Goal: Task Accomplishment & Management: Manage account settings

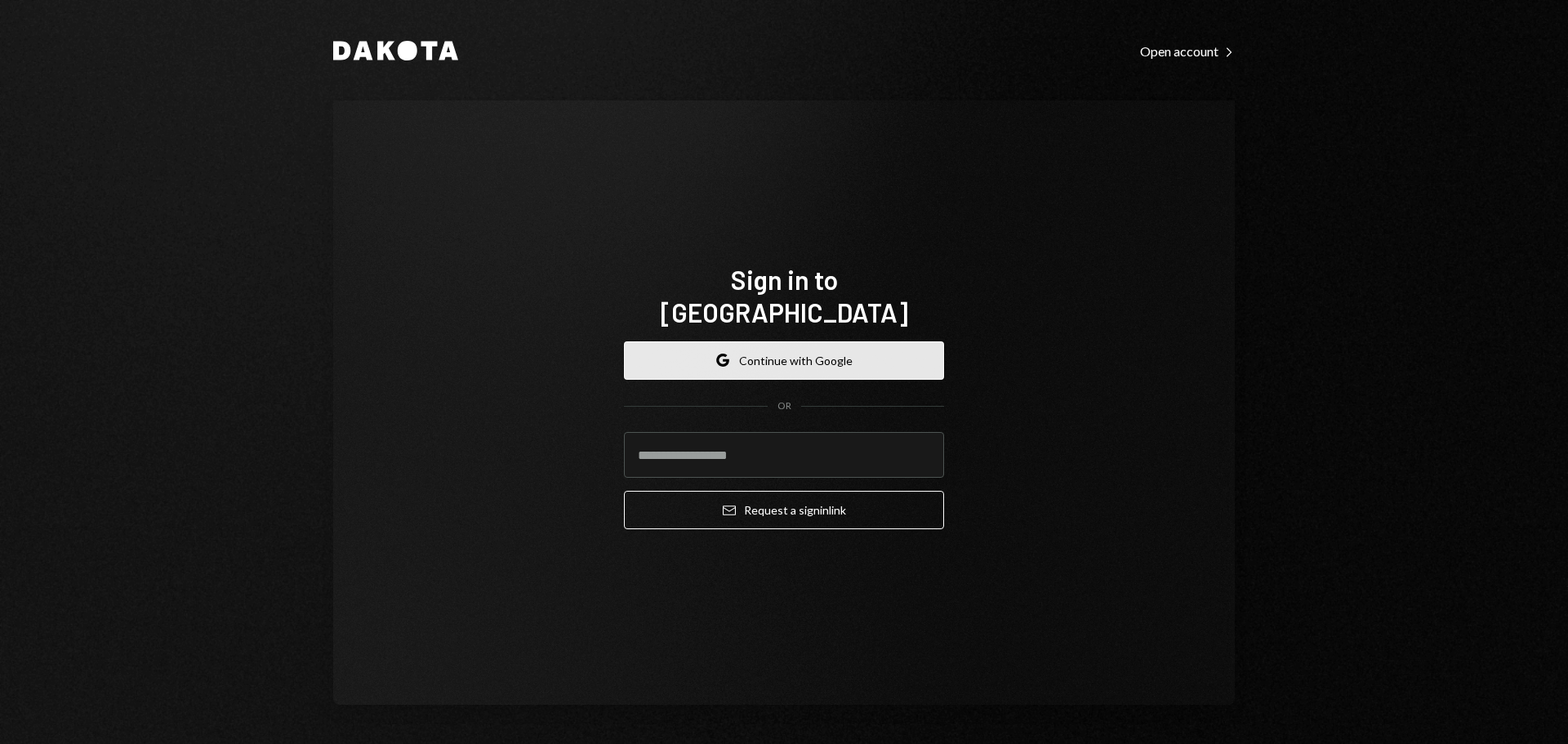
click at [778, 347] on button "Google Continue with Google" at bounding box center [784, 360] width 320 height 38
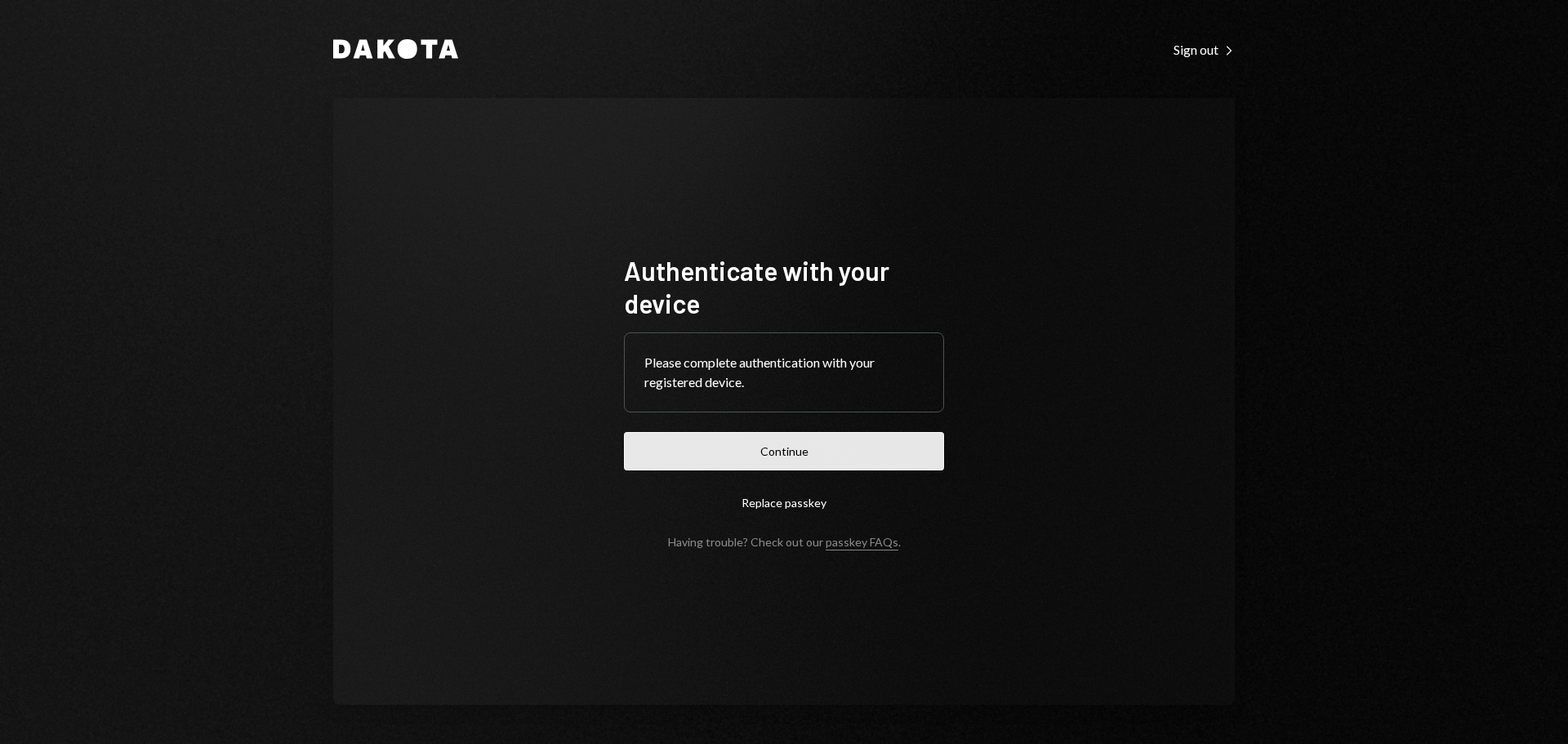
click at [831, 457] on button "Continue" at bounding box center [784, 451] width 320 height 38
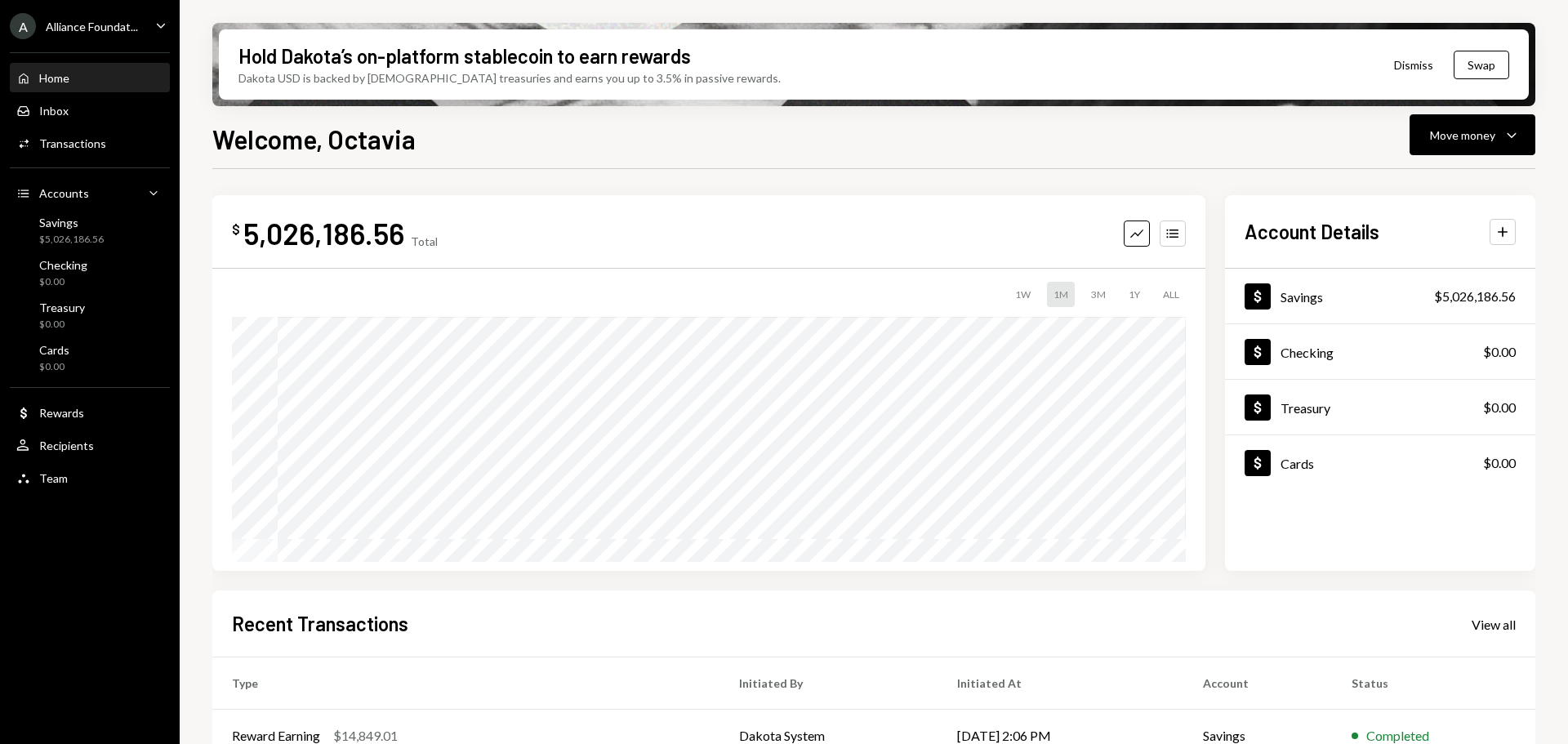
click at [112, 24] on div "Alliance Foundat..." at bounding box center [92, 26] width 92 height 14
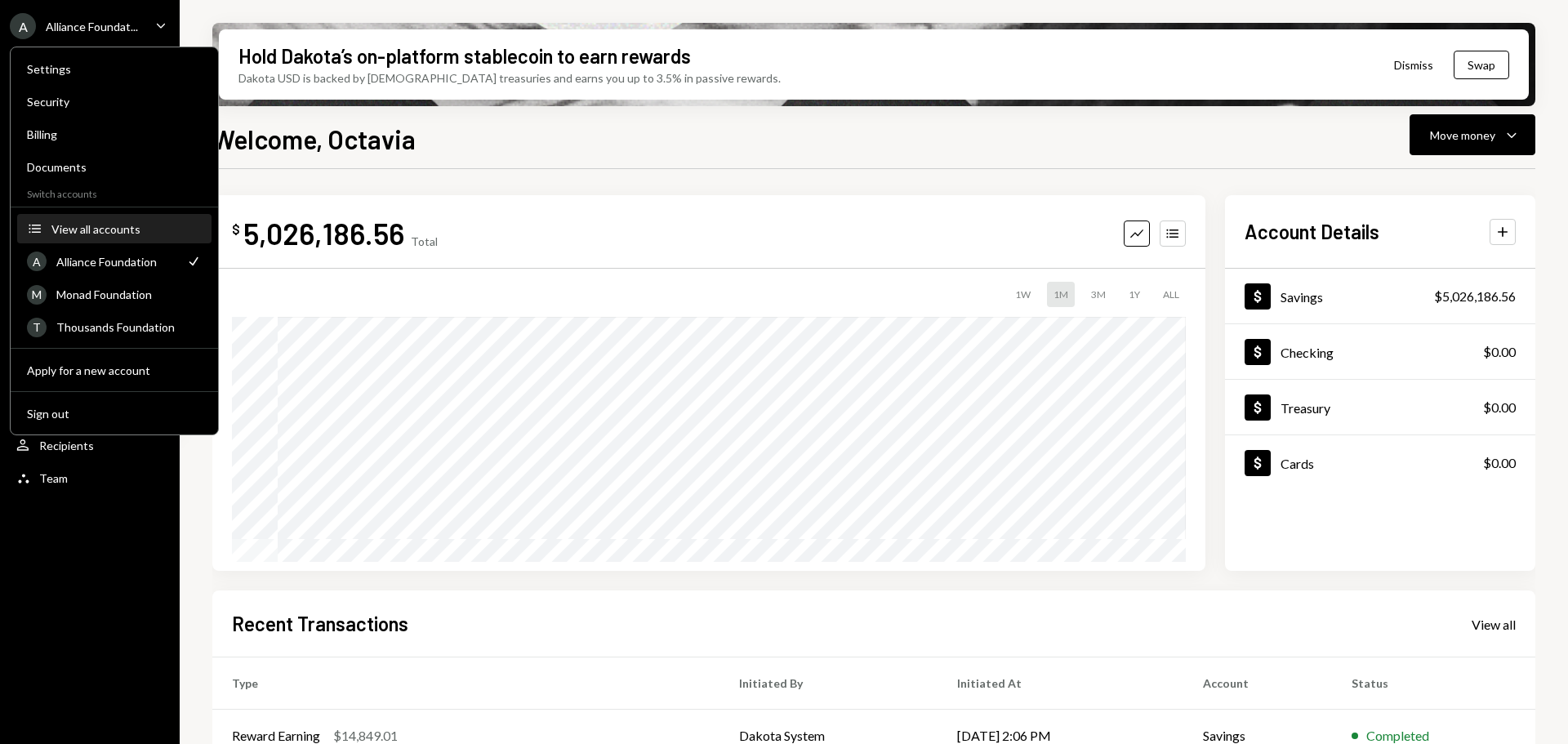
click at [106, 229] on div "View all accounts" at bounding box center [126, 229] width 150 height 14
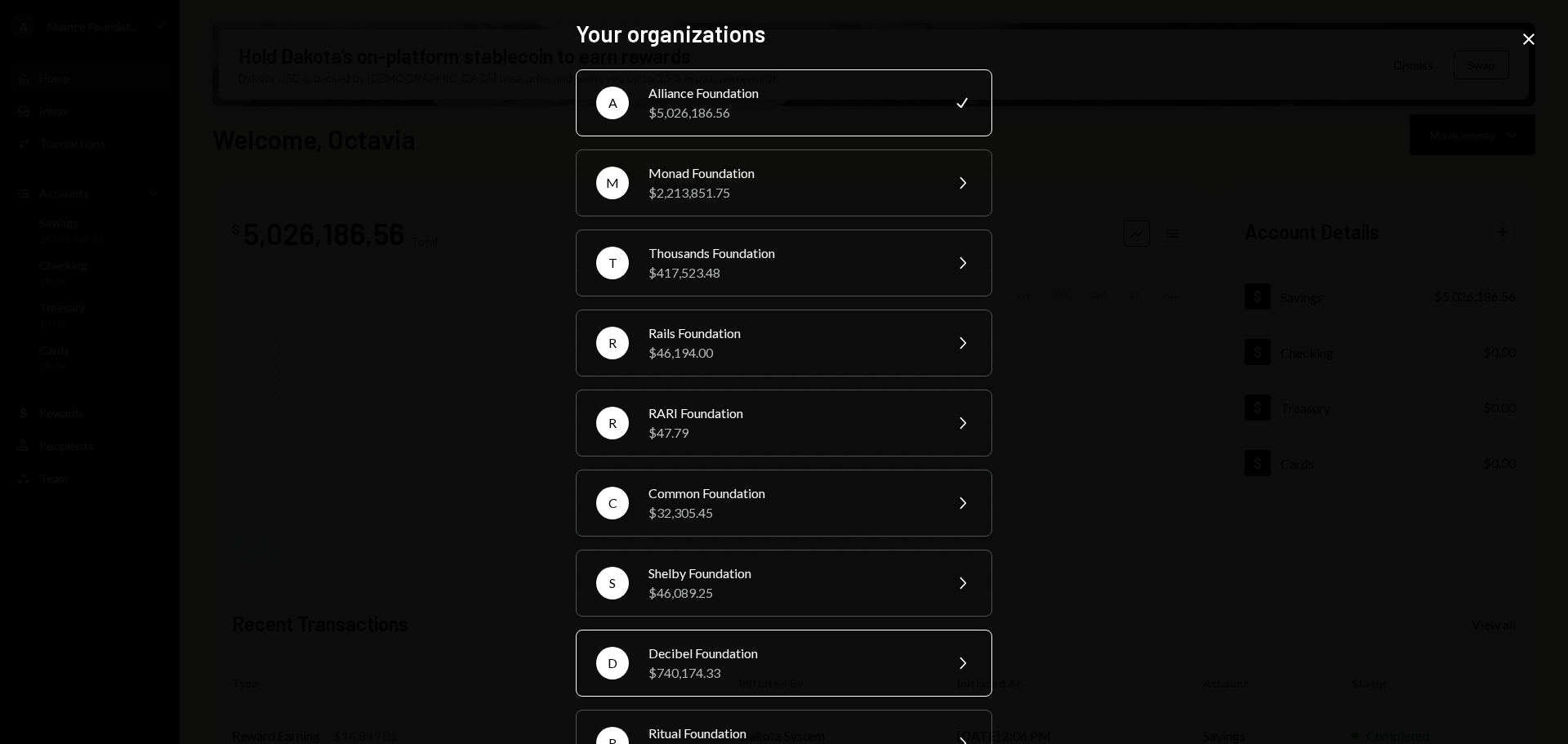
click at [760, 653] on div "Decibel Foundation" at bounding box center [791, 653] width 285 height 20
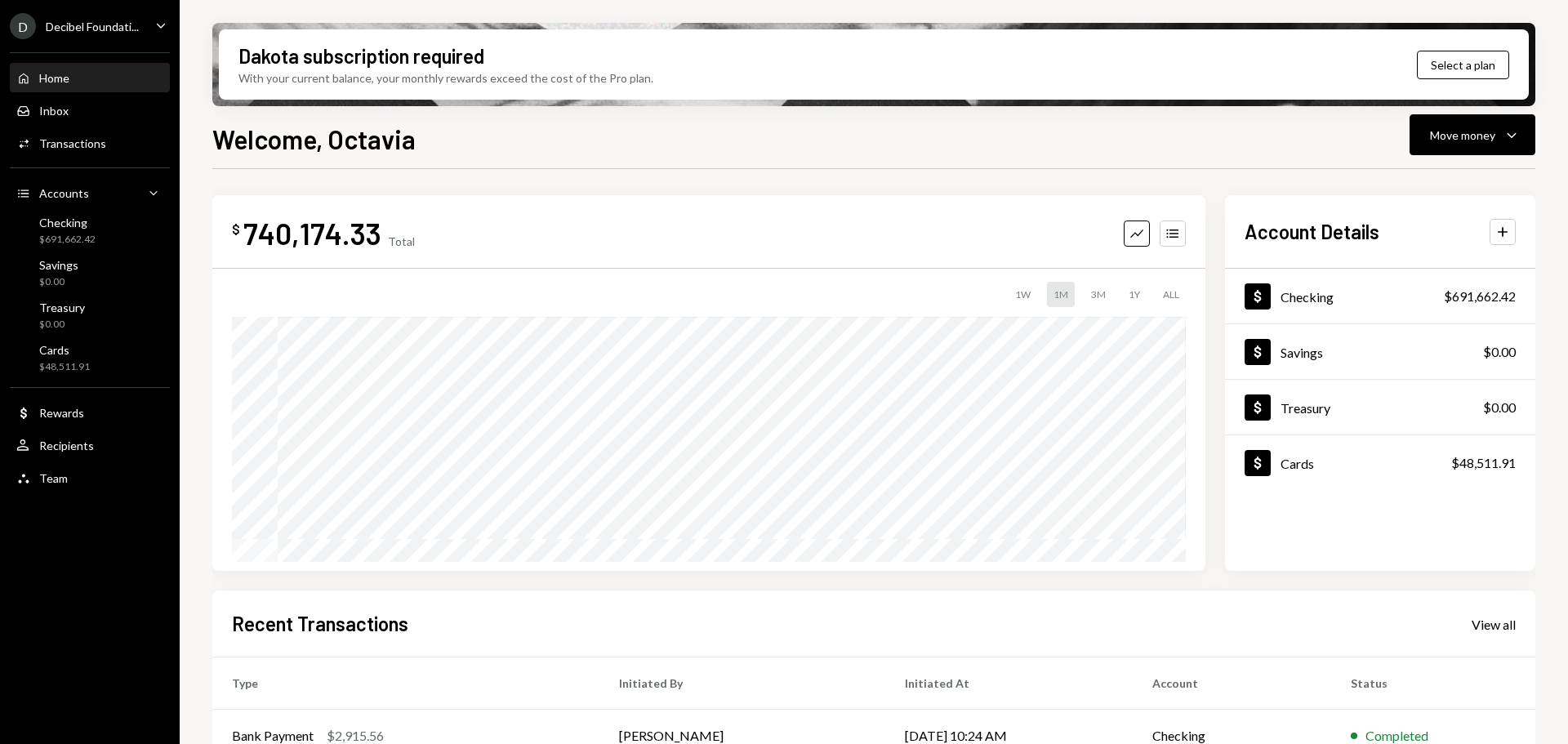
click at [105, 26] on div "Decibel Foundati..." at bounding box center [92, 26] width 93 height 14
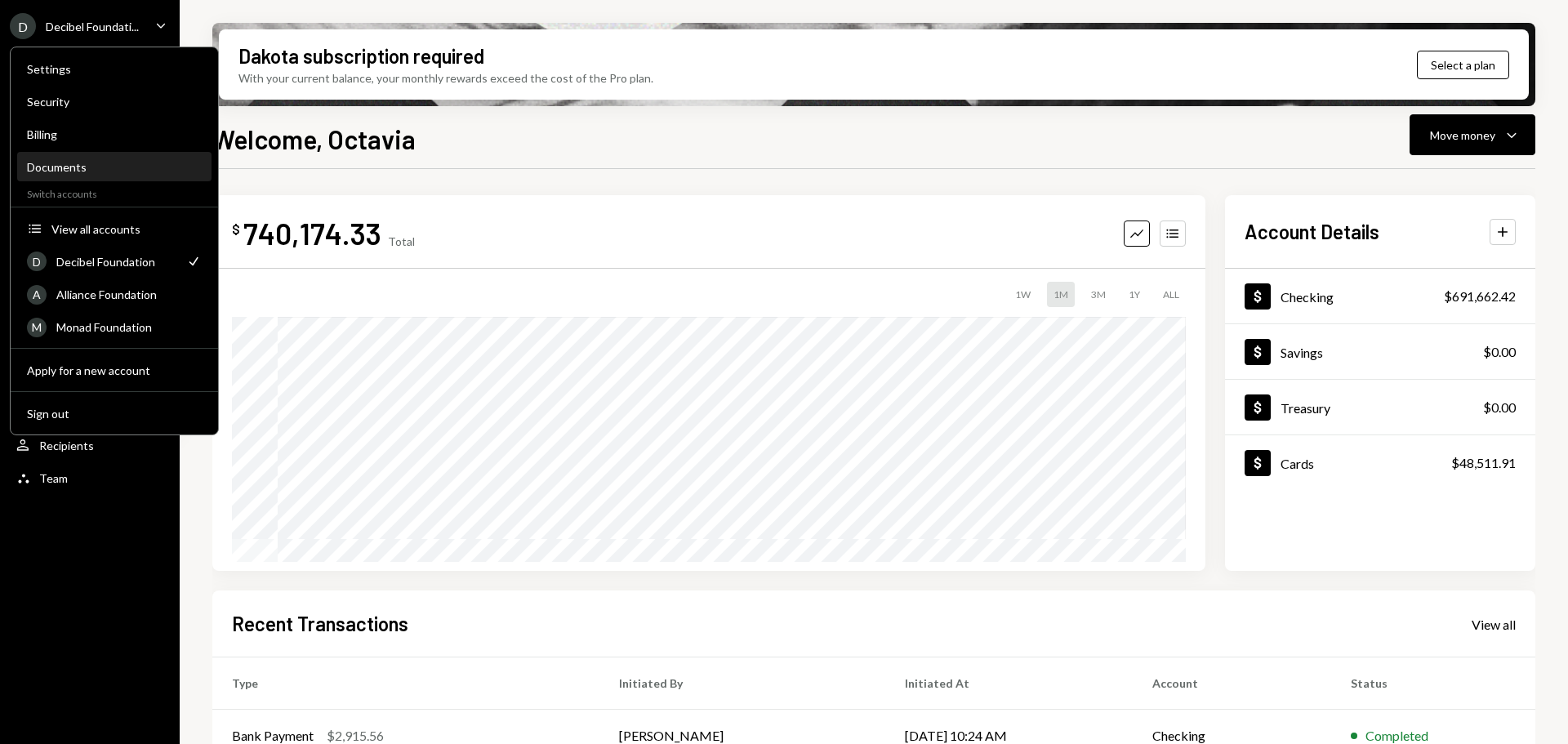
click at [78, 166] on div "Documents" at bounding box center [114, 167] width 175 height 14
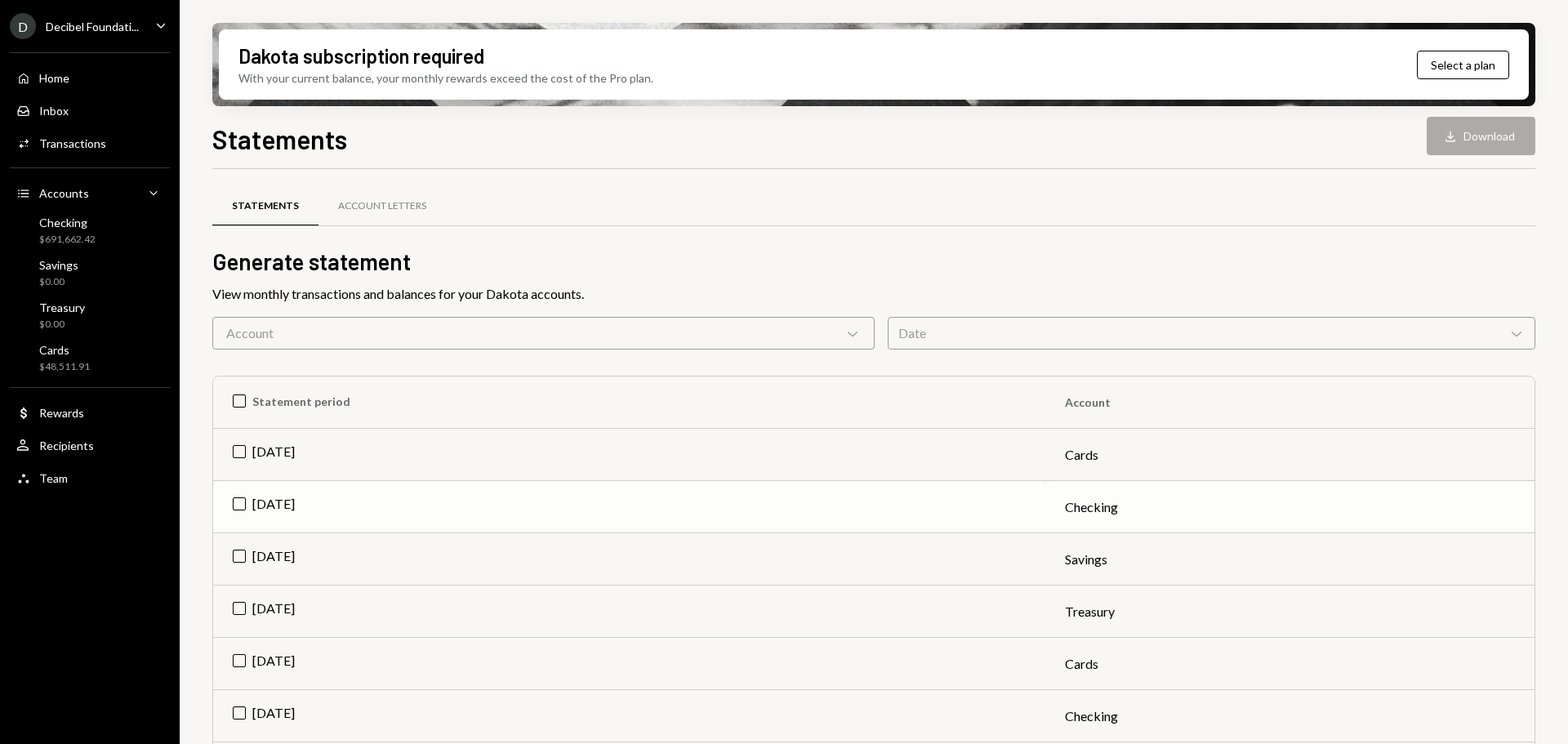
click at [342, 501] on td "Sep 2025" at bounding box center [629, 507] width 833 height 52
click at [1457, 136] on icon "Download" at bounding box center [1450, 136] width 16 height 16
click at [269, 493] on td "Check Sep 2025" at bounding box center [629, 507] width 833 height 52
click at [270, 457] on td "Sep 2025" at bounding box center [629, 454] width 833 height 52
click at [1463, 136] on button "Download Download" at bounding box center [1480, 136] width 108 height 38
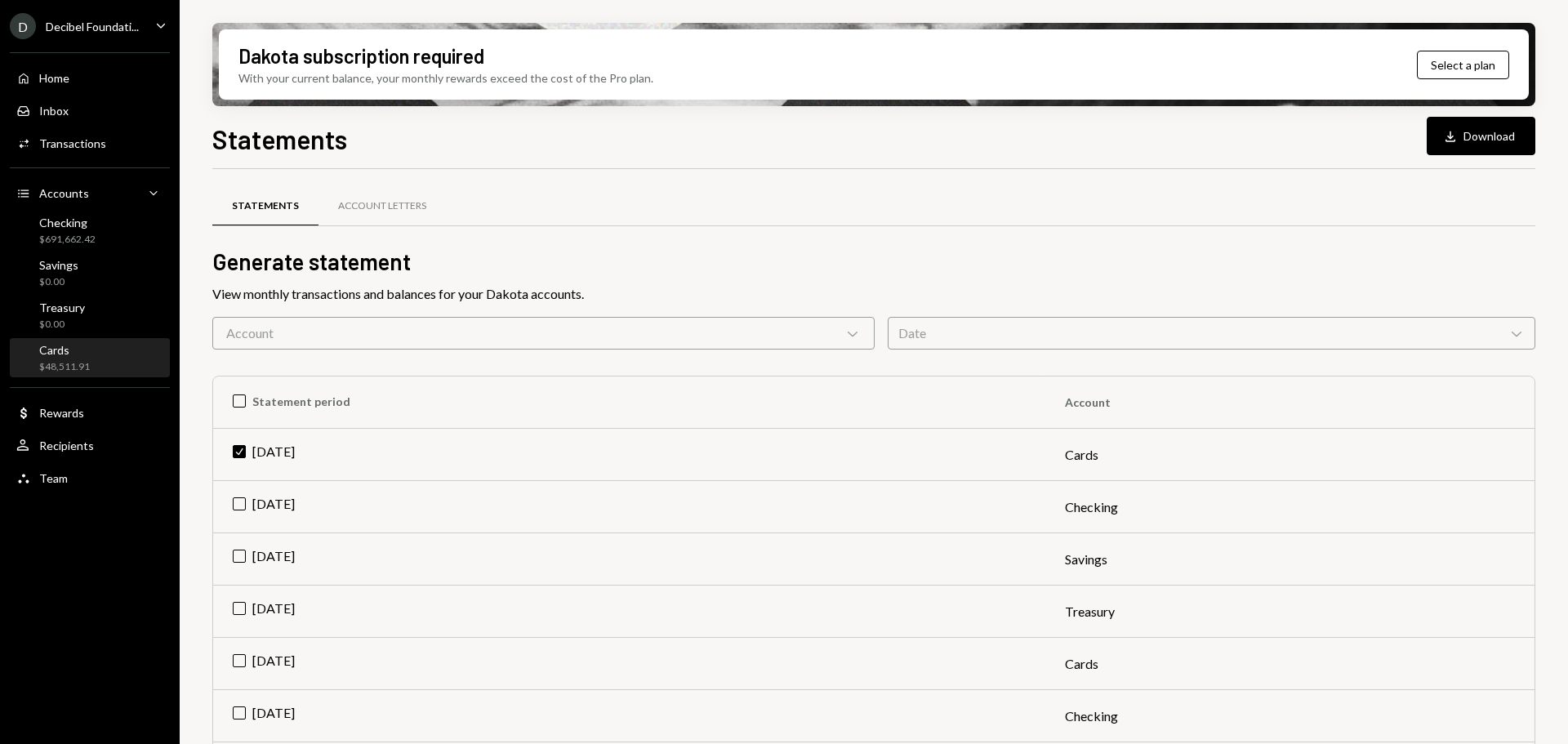
click at [36, 362] on div "Cards $48,511.91" at bounding box center [53, 359] width 73 height 31
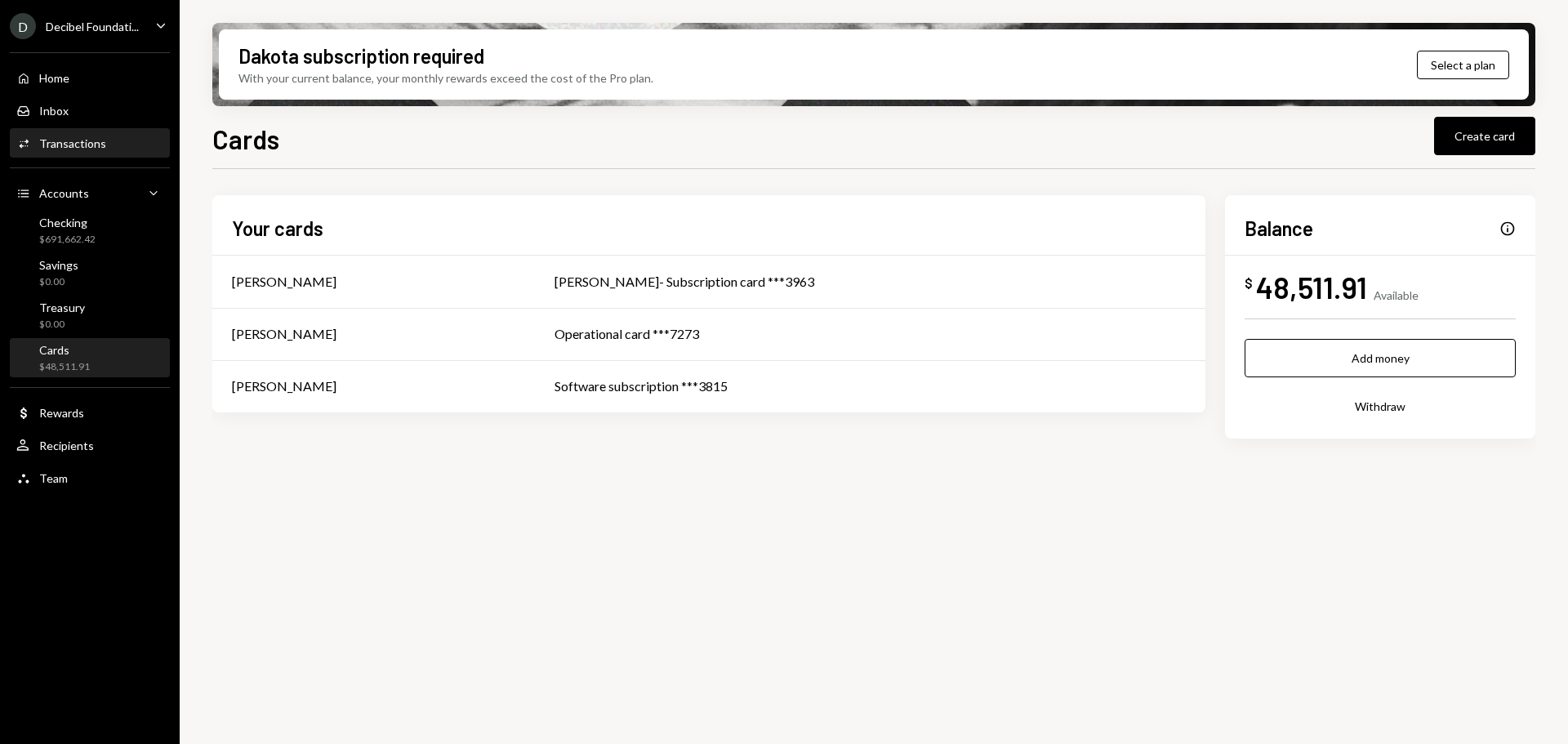
click at [98, 143] on div "Transactions" at bounding box center [72, 143] width 67 height 14
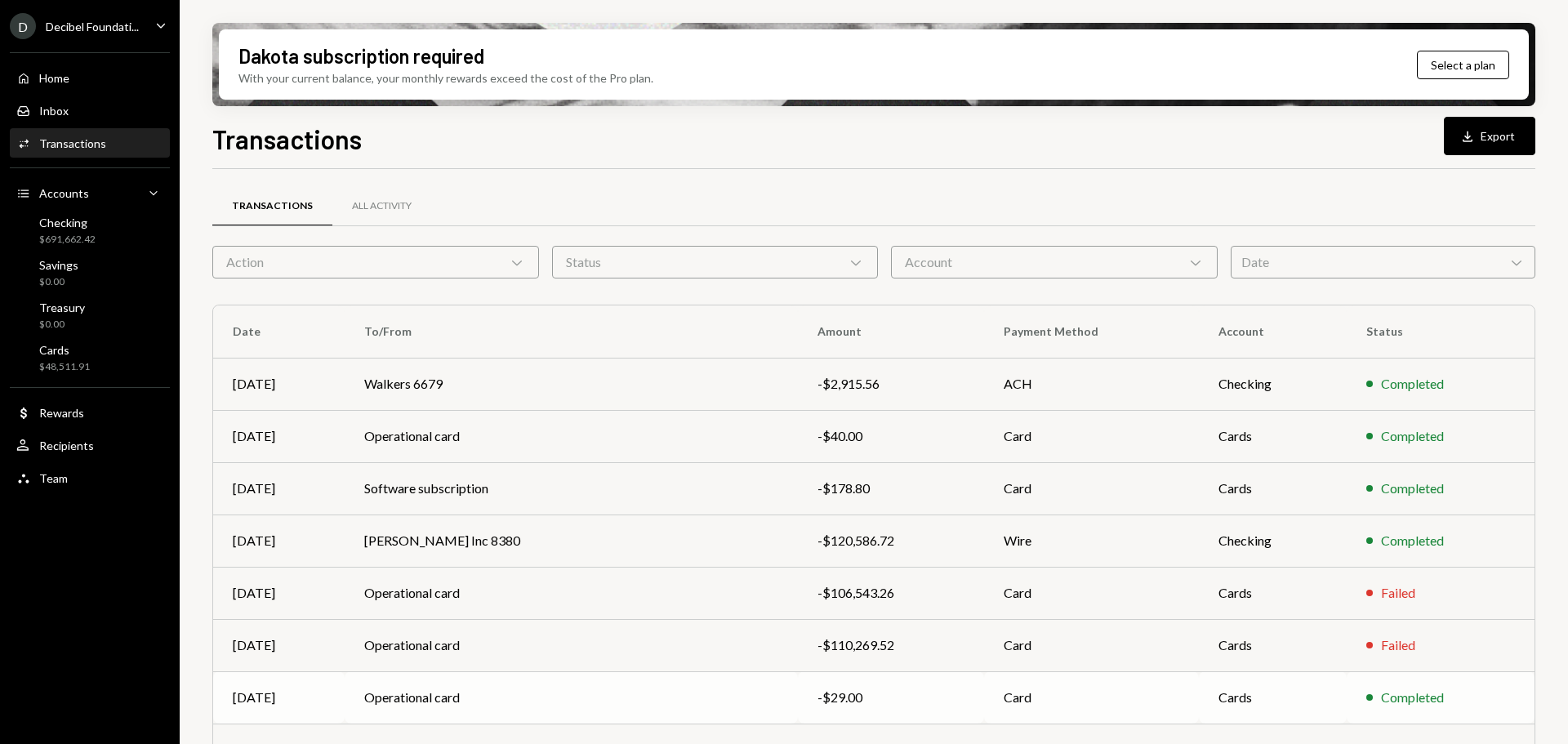
scroll to position [187, 0]
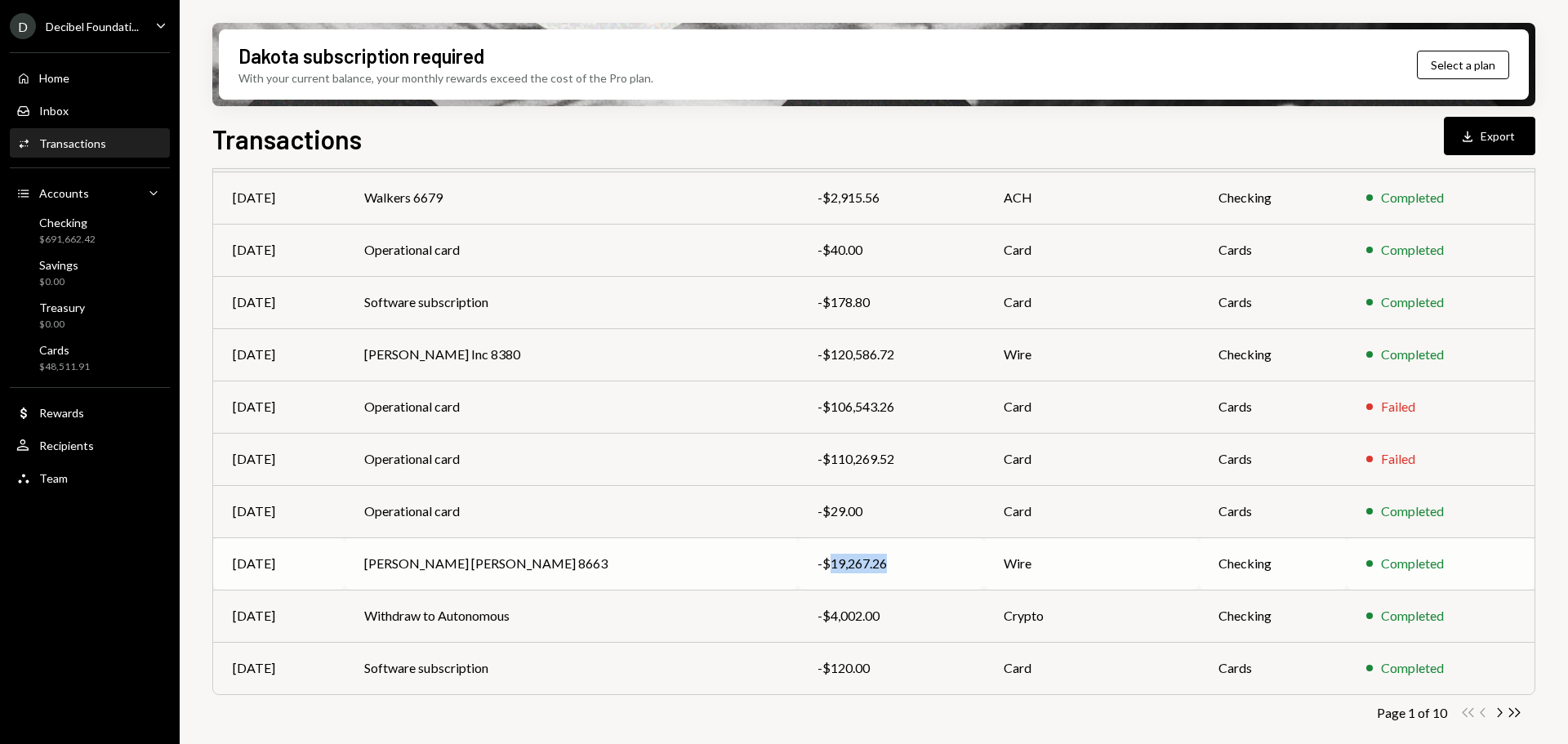
drag, startPoint x: 793, startPoint y: 561, endPoint x: 733, endPoint y: 567, distance: 60.3
click at [817, 567] on div "-$19,267.26" at bounding box center [891, 563] width 147 height 20
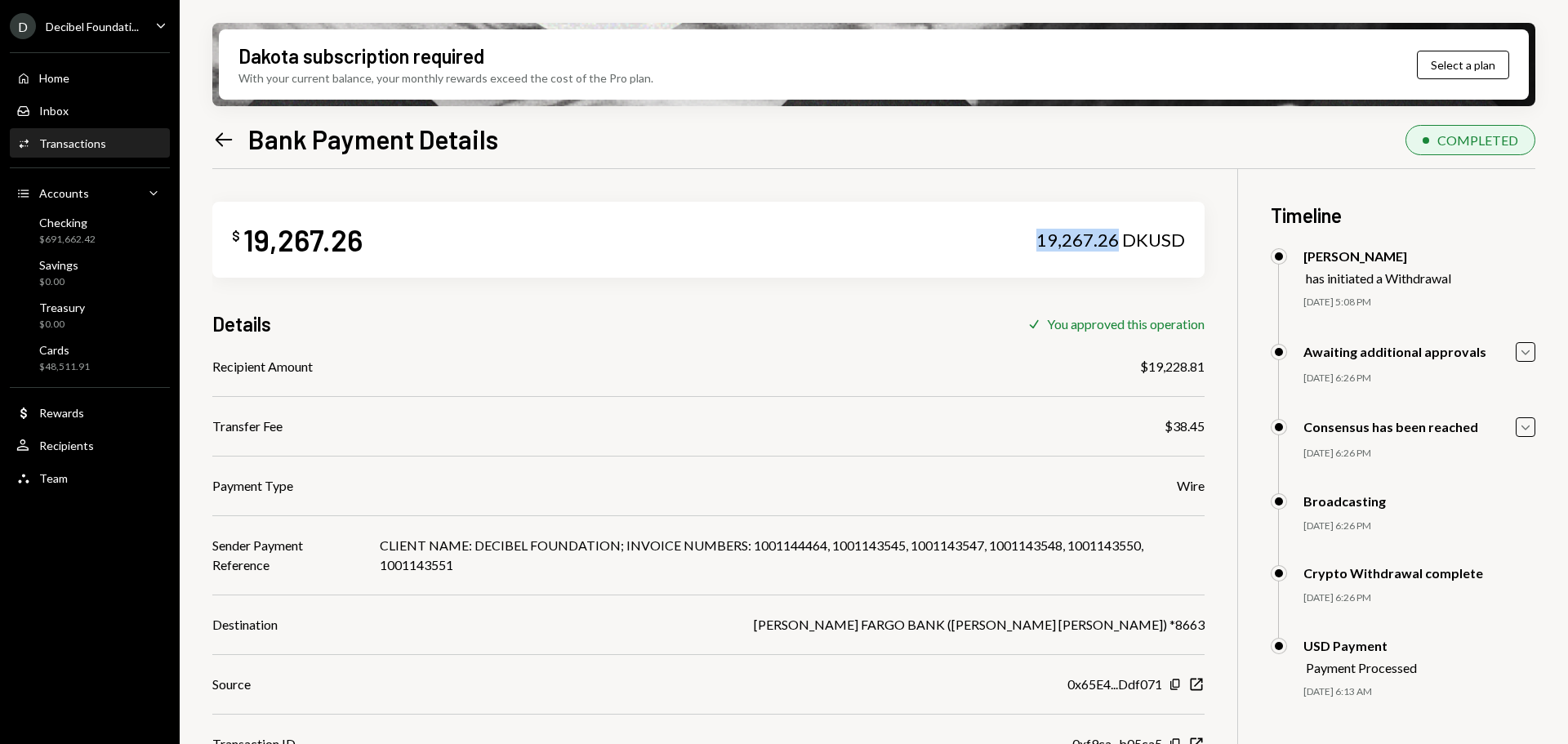
drag, startPoint x: 1142, startPoint y: 236, endPoint x: 1051, endPoint y: 239, distance: 91.0
click at [1051, 239] on div "$ 19,267.26 19,267.26 DKUSD" at bounding box center [708, 239] width 993 height 76
copy div "19,267.26"
drag, startPoint x: 1232, startPoint y: 362, endPoint x: 1170, endPoint y: 369, distance: 62.4
click at [1170, 369] on div "$ 19,267.26 19,267.26 DKUSD Details Check You approved this operation Recipient…" at bounding box center [873, 540] width 1323 height 744
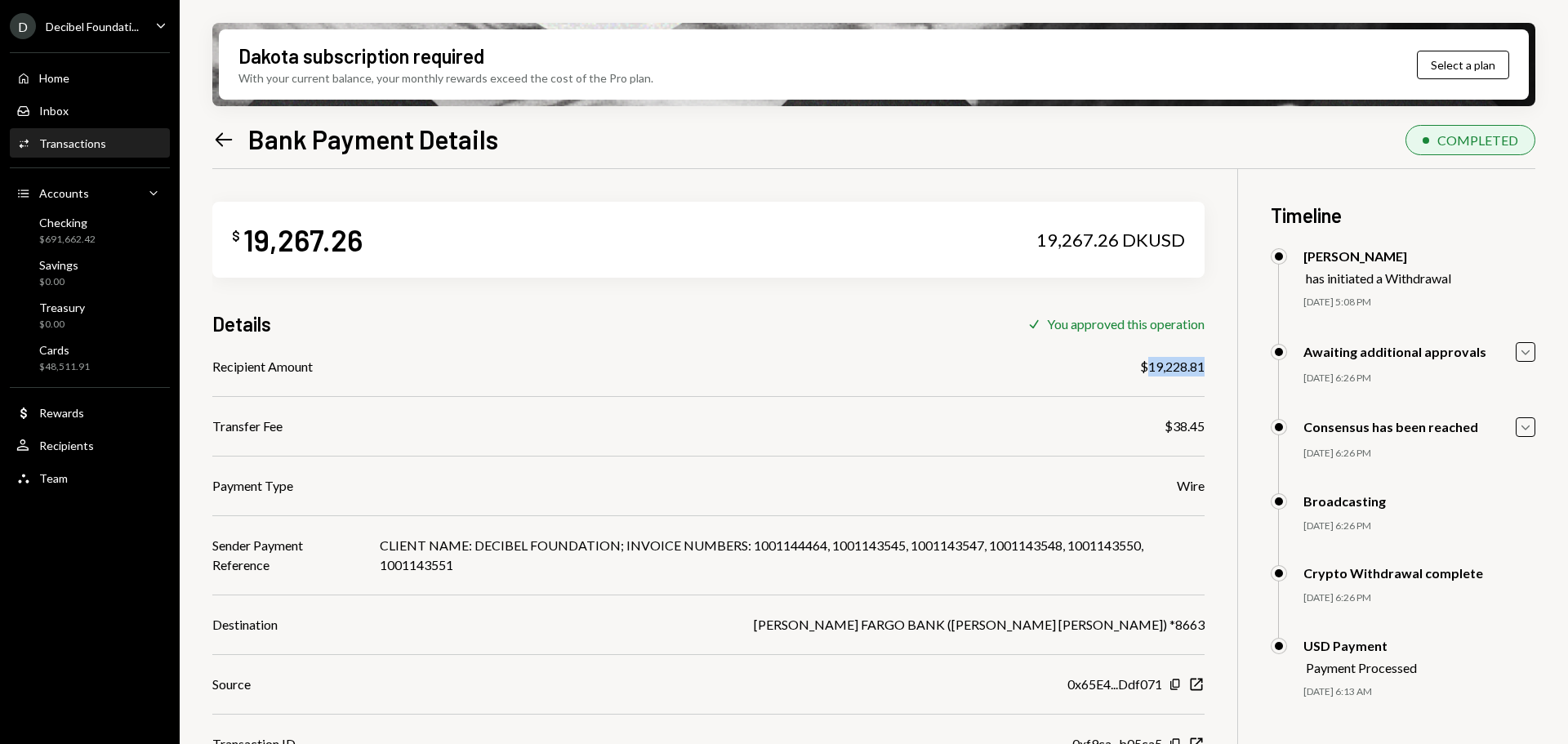
copy div "19,228.81"
click at [84, 137] on div "Transactions" at bounding box center [72, 143] width 67 height 14
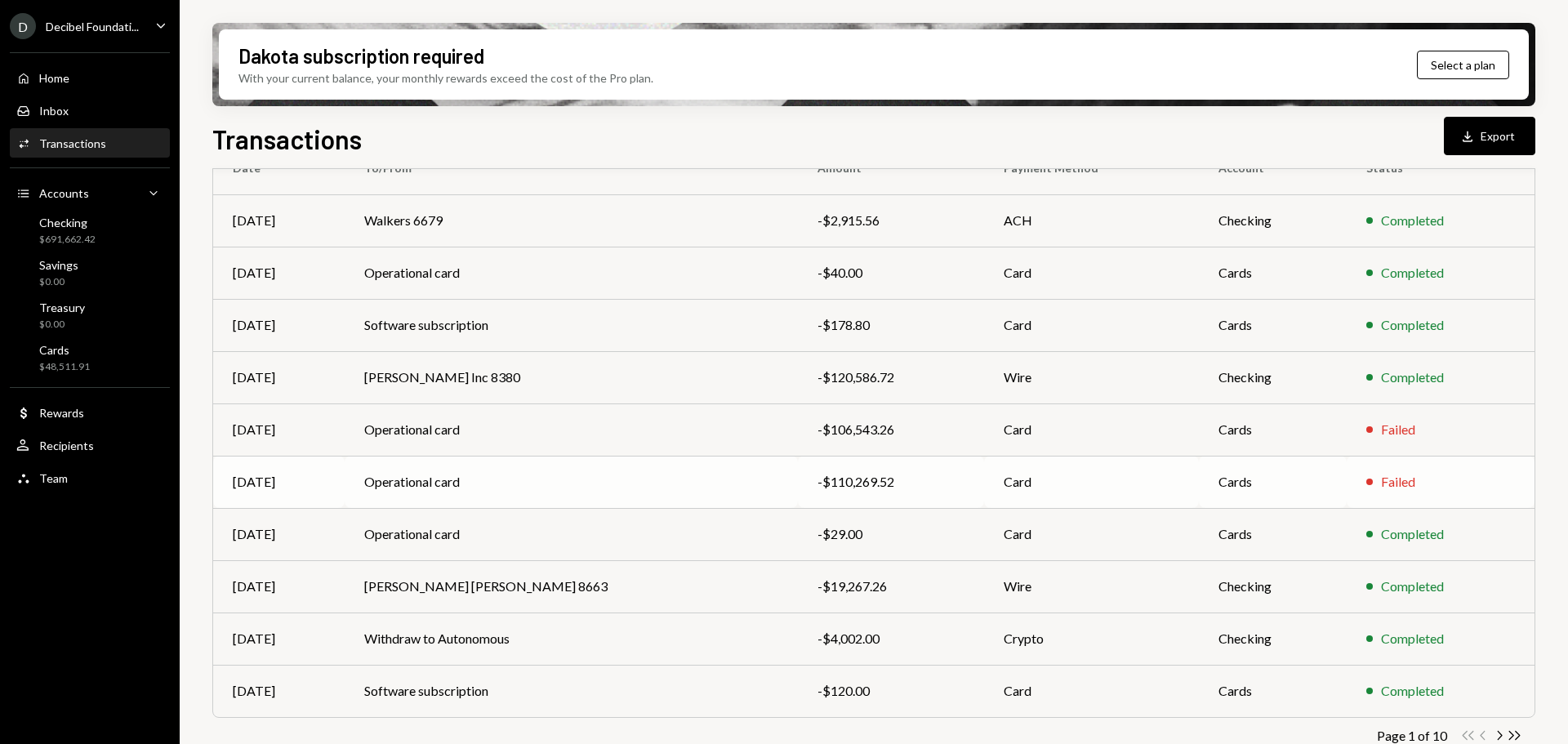
scroll to position [187, 0]
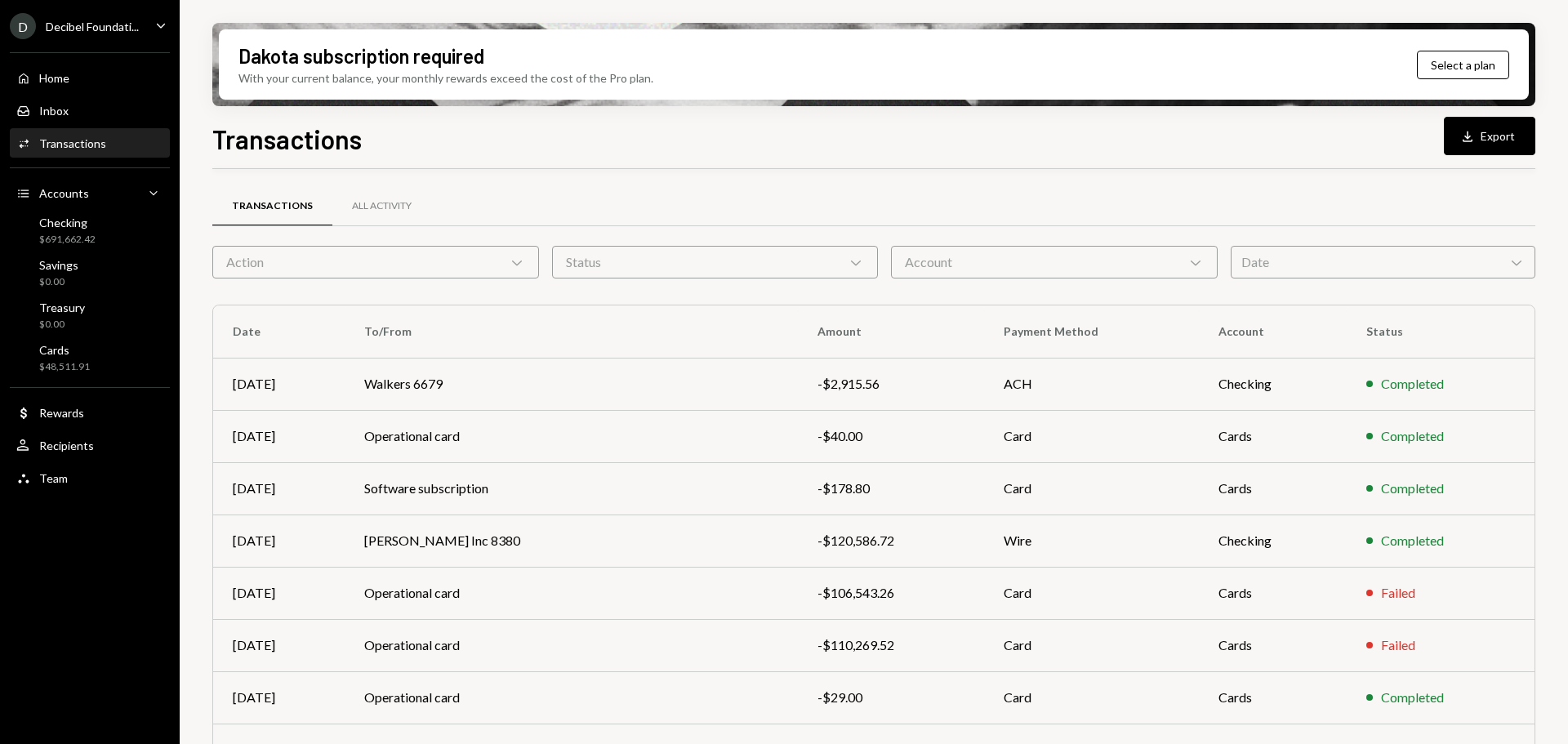
scroll to position [187, 0]
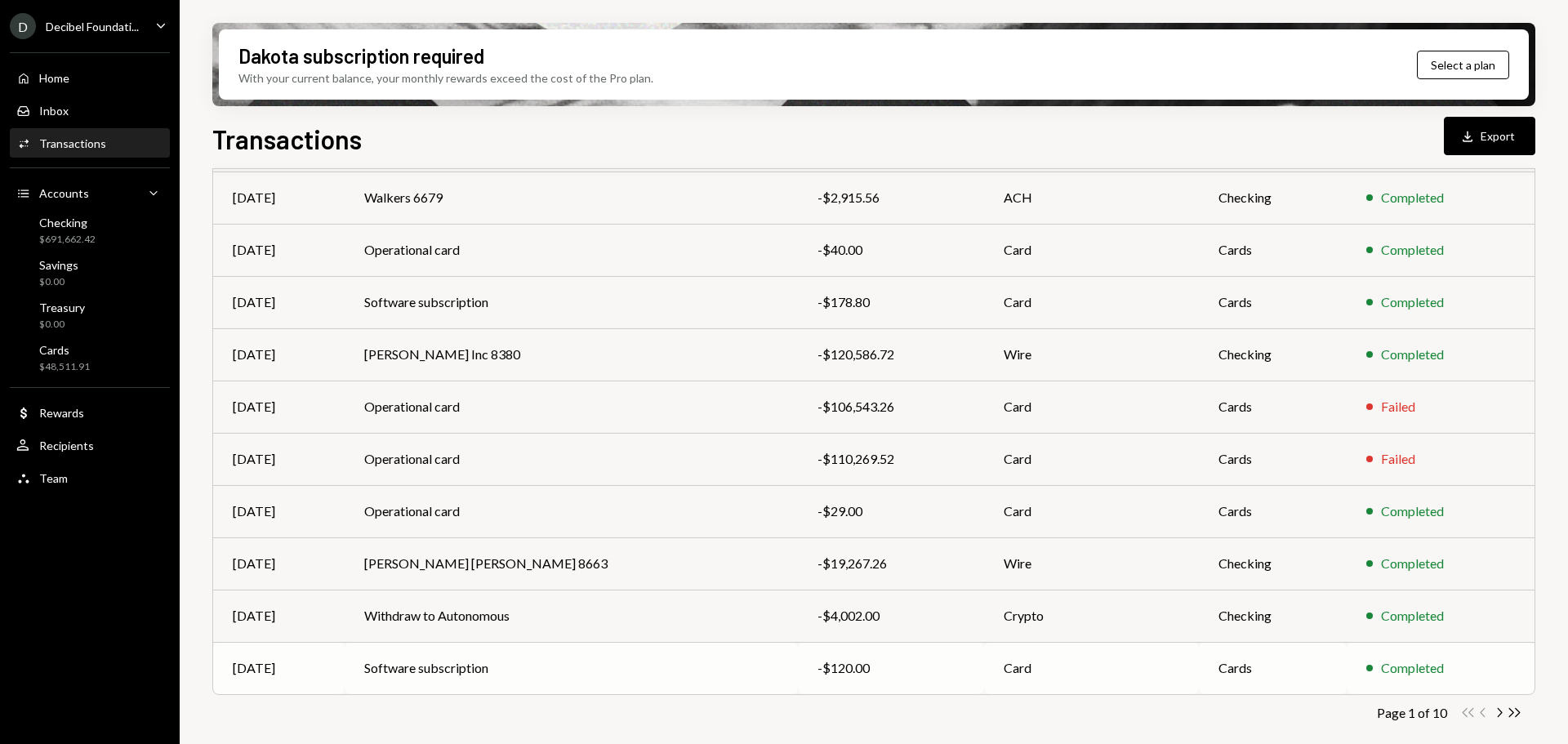
click at [506, 667] on td "Software subscription" at bounding box center [571, 667] width 453 height 52
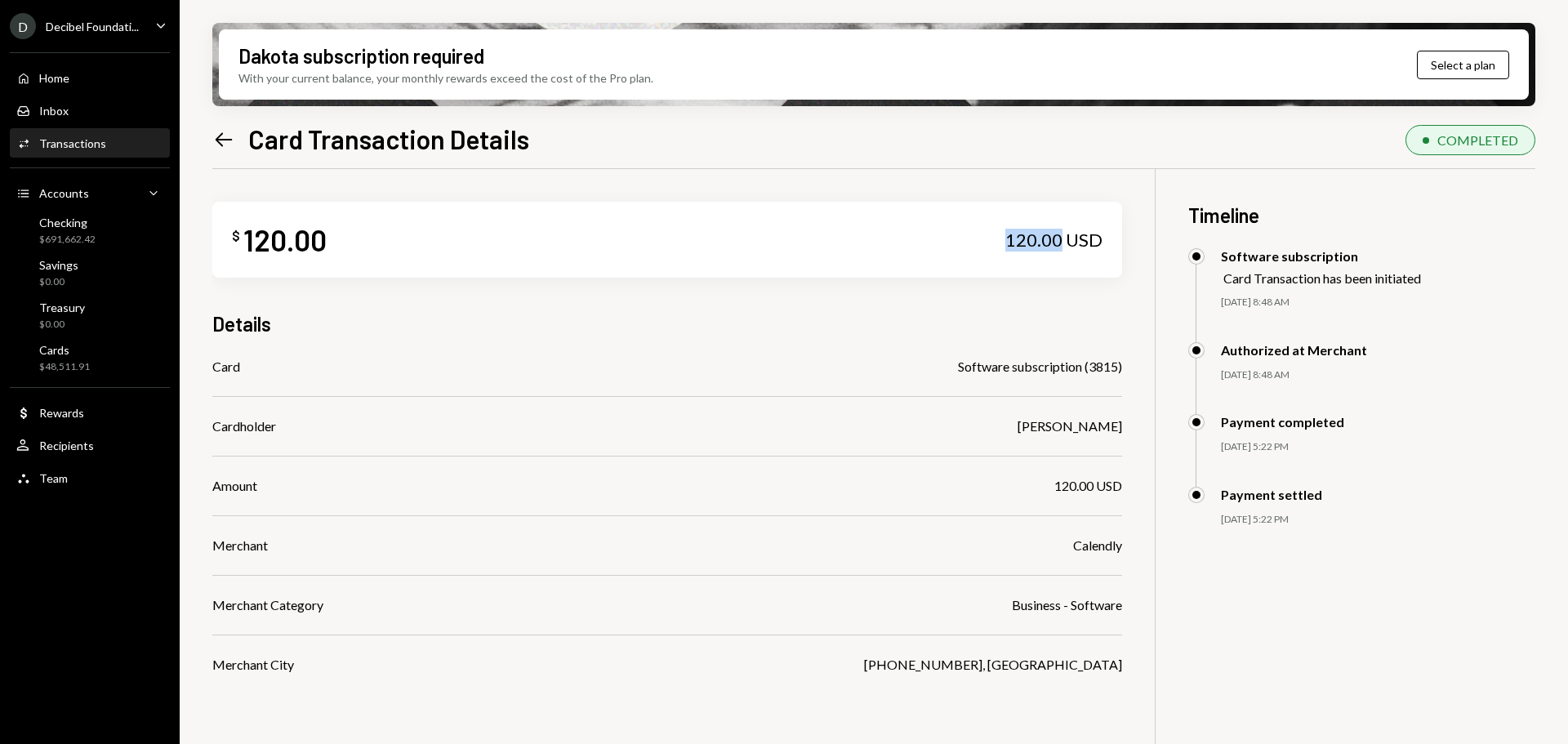
drag, startPoint x: 1063, startPoint y: 237, endPoint x: 1003, endPoint y: 237, distance: 60.0
click at [1003, 237] on div "$ 120.00 120.00 USD" at bounding box center [667, 239] width 910 height 76
copy div "120.00"
click at [215, 136] on icon "Left Arrow" at bounding box center [223, 139] width 23 height 23
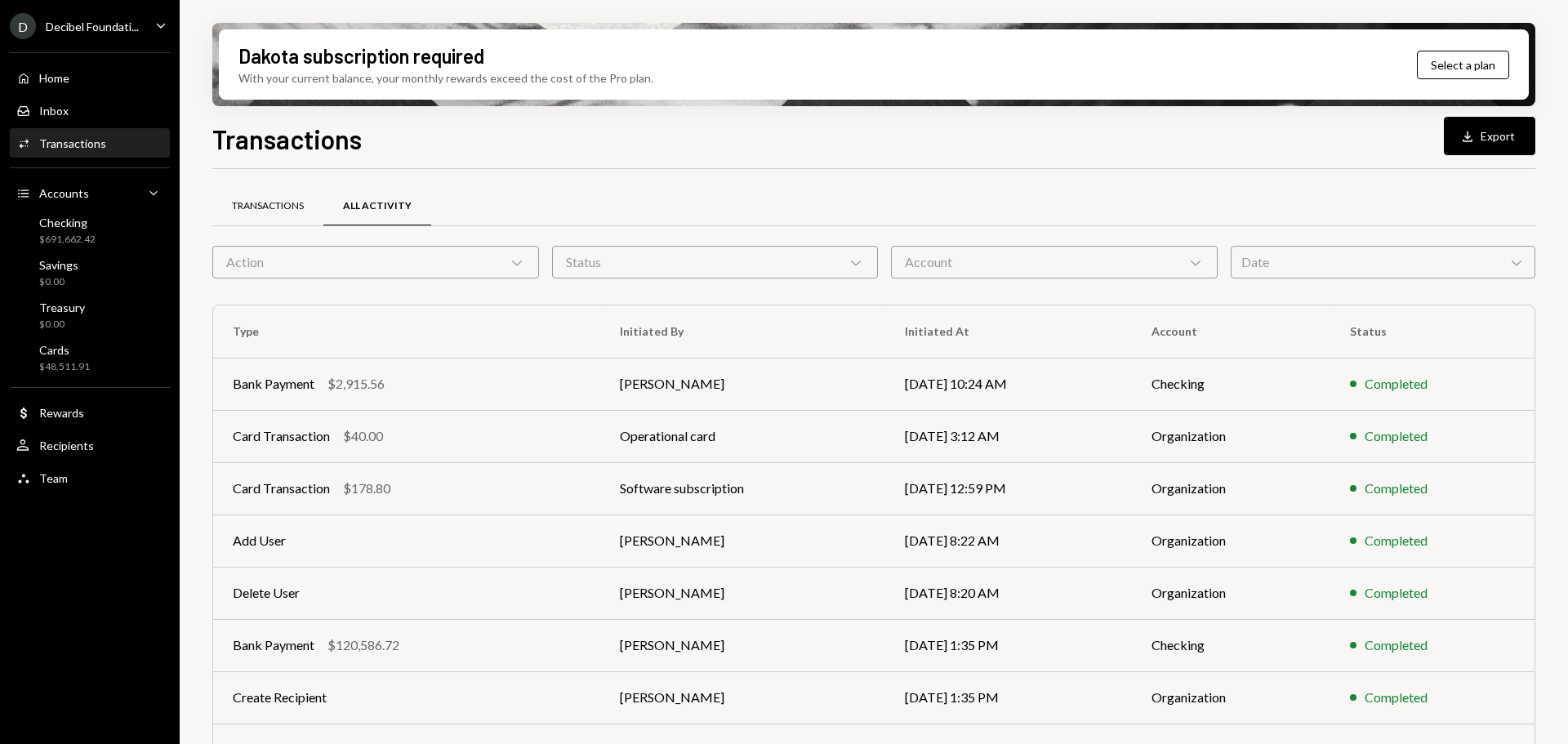
click at [278, 204] on div "Transactions" at bounding box center [268, 206] width 72 height 14
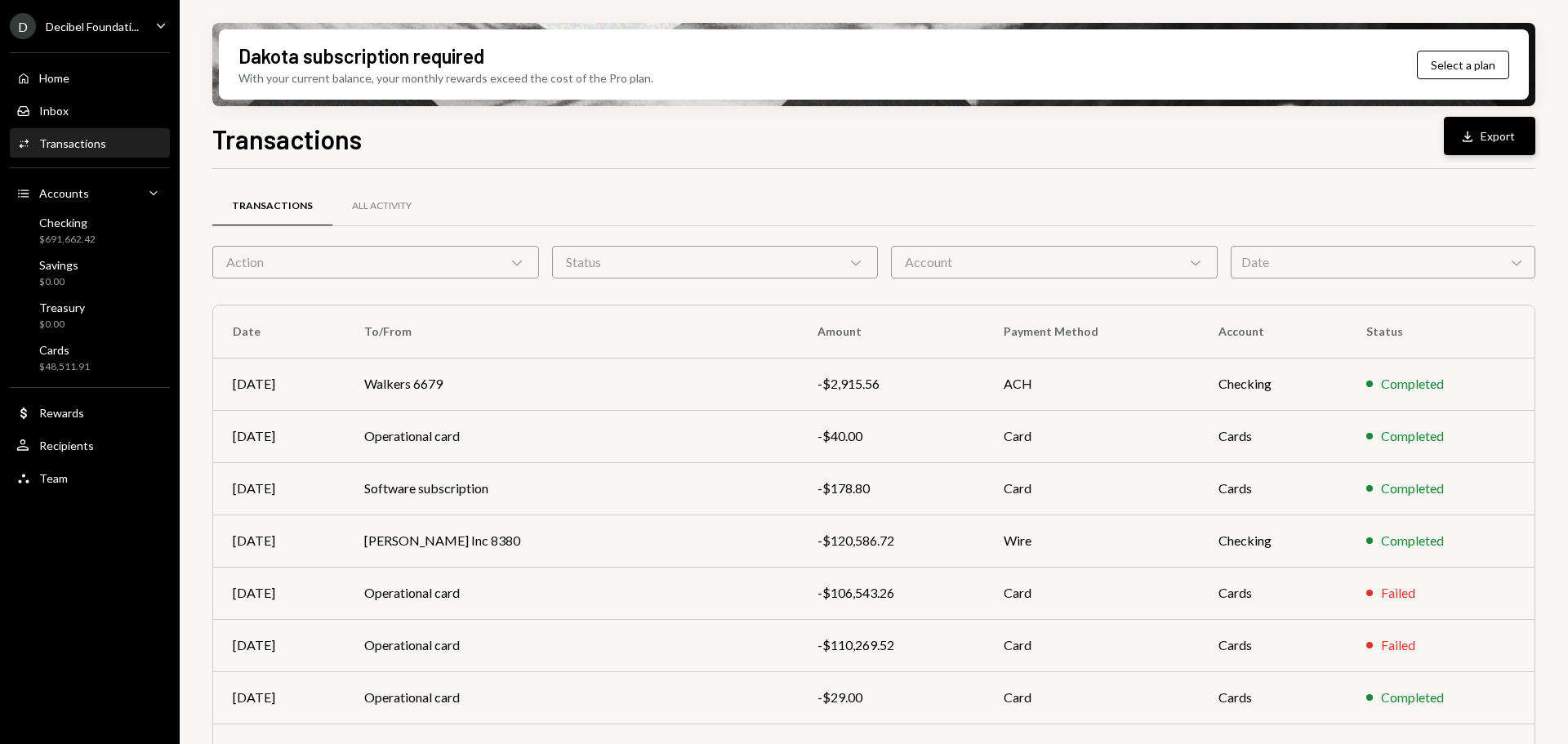
click at [1470, 136] on icon "button" at bounding box center [1468, 136] width 10 height 10
click at [56, 355] on div "Cards" at bounding box center [64, 350] width 50 height 14
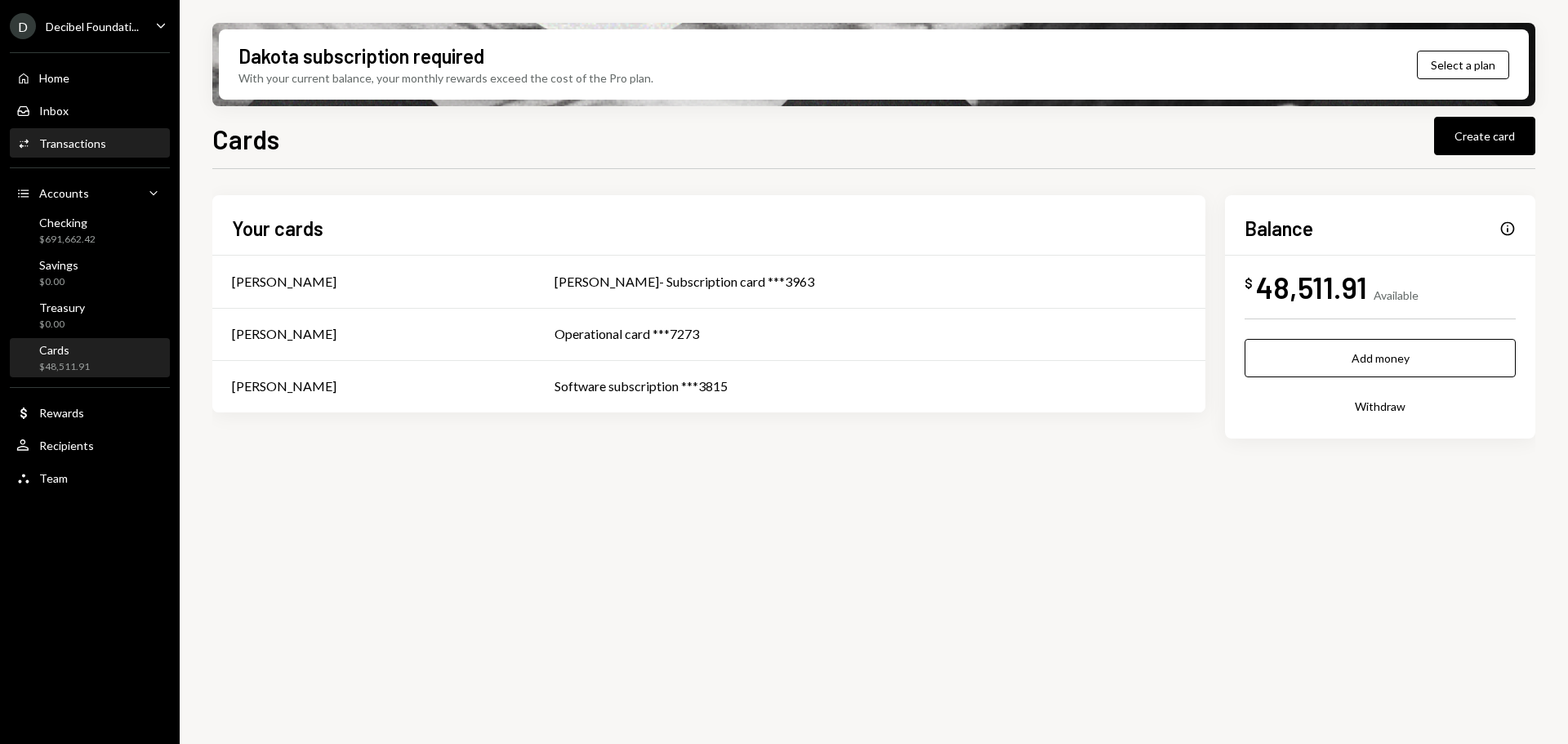
click at [92, 147] on div "Transactions" at bounding box center [72, 143] width 67 height 14
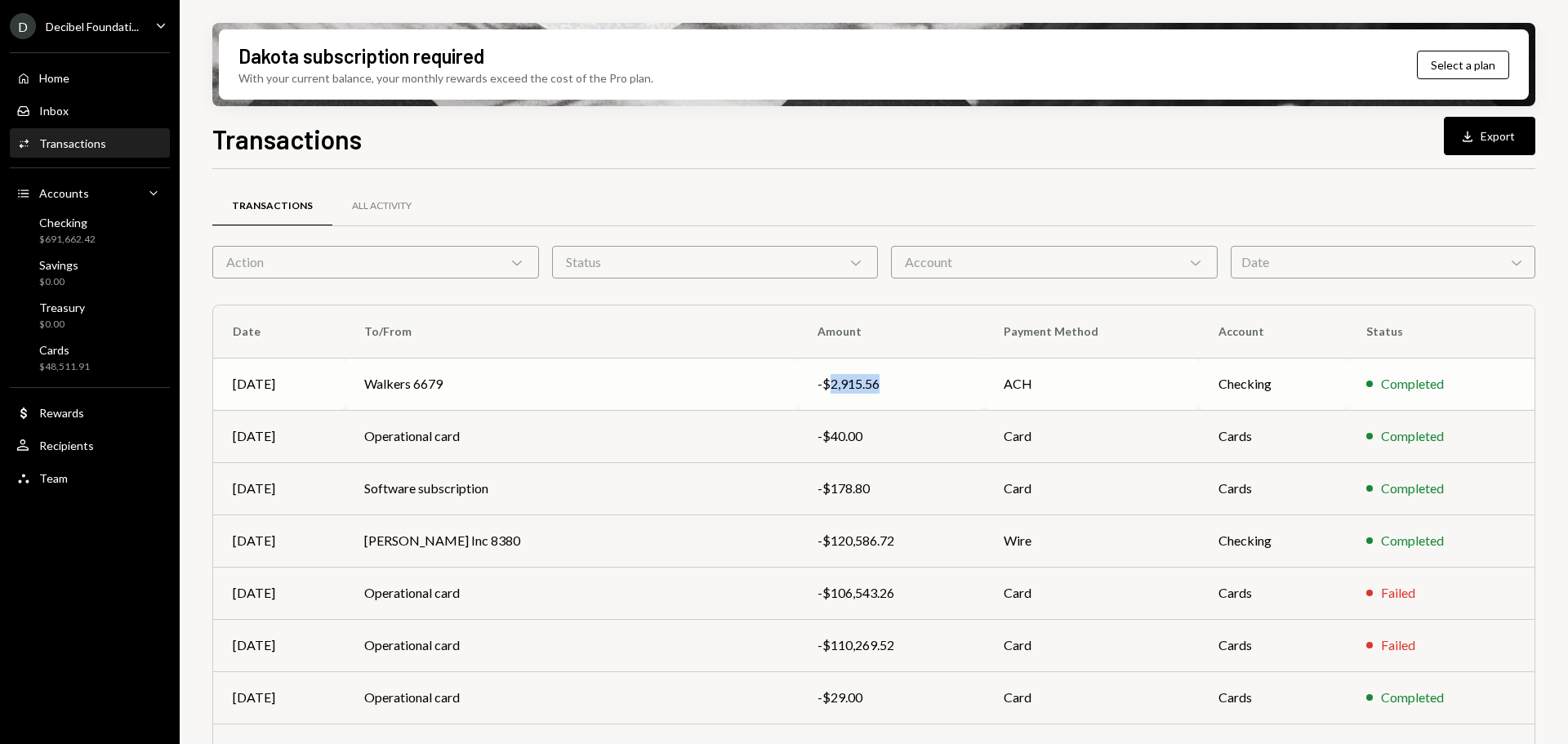
drag, startPoint x: 796, startPoint y: 384, endPoint x: 735, endPoint y: 385, distance: 61.0
click at [817, 385] on div "-$2,915.56" at bounding box center [891, 384] width 147 height 20
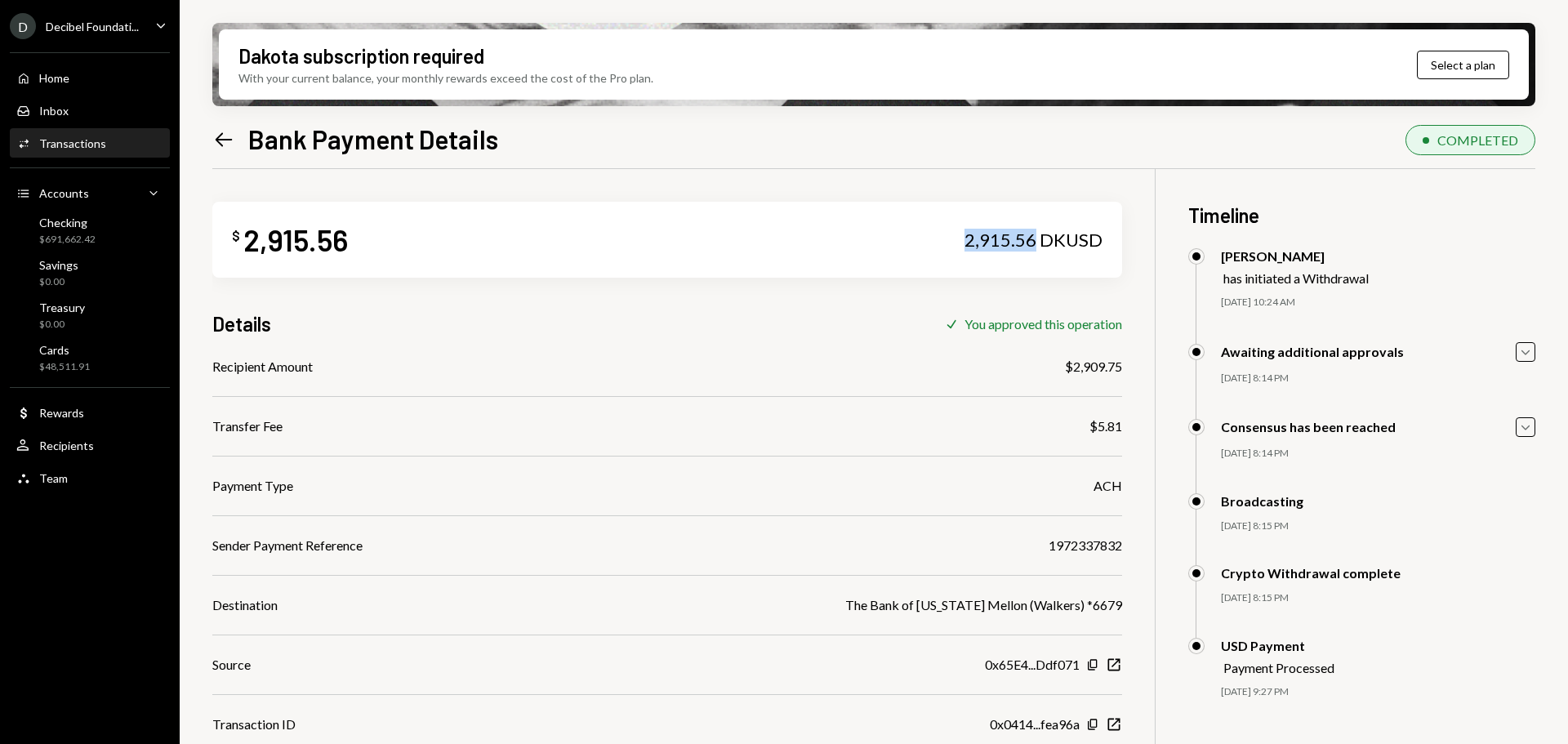
drag, startPoint x: 1030, startPoint y: 234, endPoint x: 960, endPoint y: 234, distance: 70.0
click at [960, 234] on div "$ 2,915.56 2,915.56 DKUSD" at bounding box center [667, 239] width 910 height 76
copy div "2,915.56"
click at [222, 140] on icon at bounding box center [224, 139] width 17 height 14
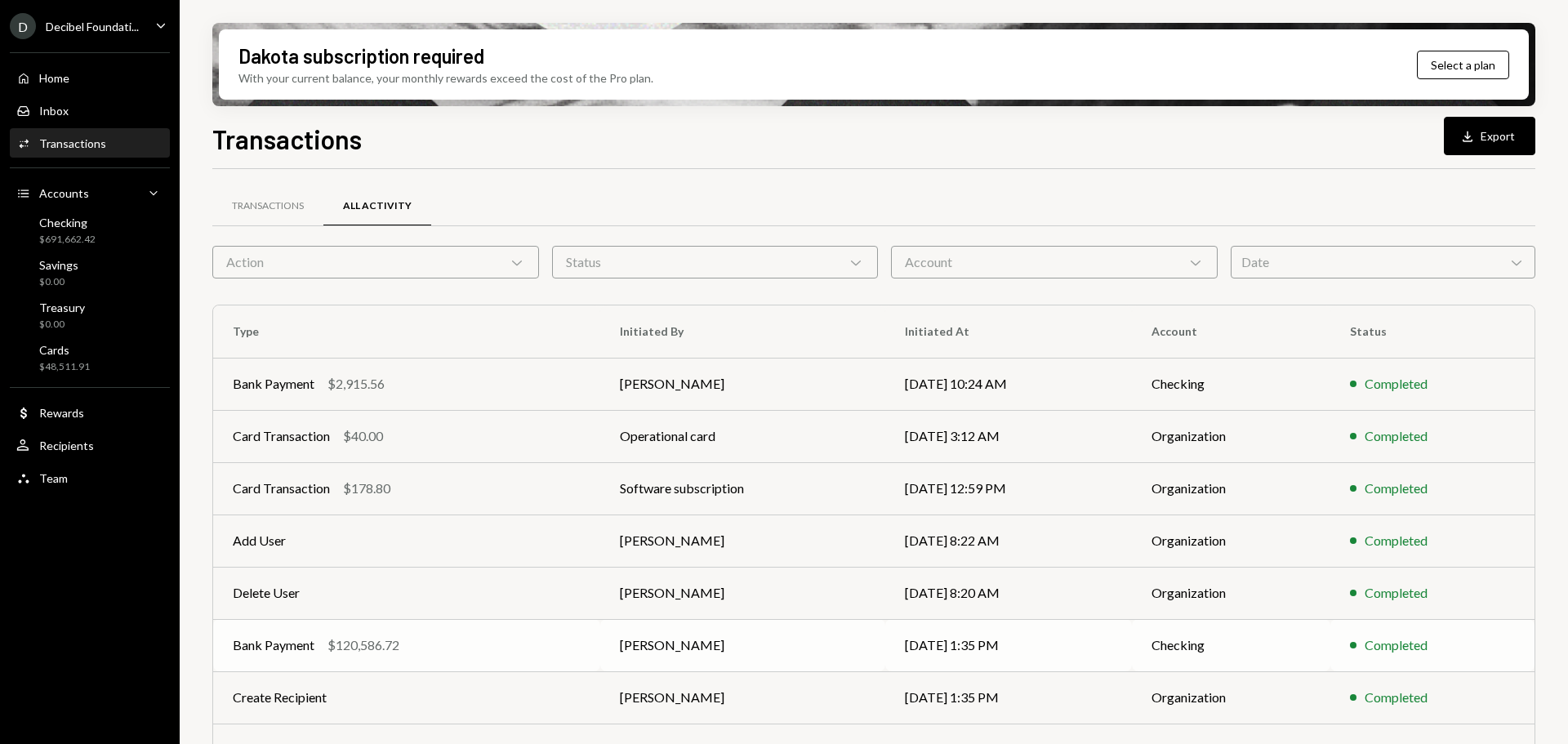
click at [503, 647] on div "Bank Payment $120,586.72" at bounding box center [406, 645] width 348 height 20
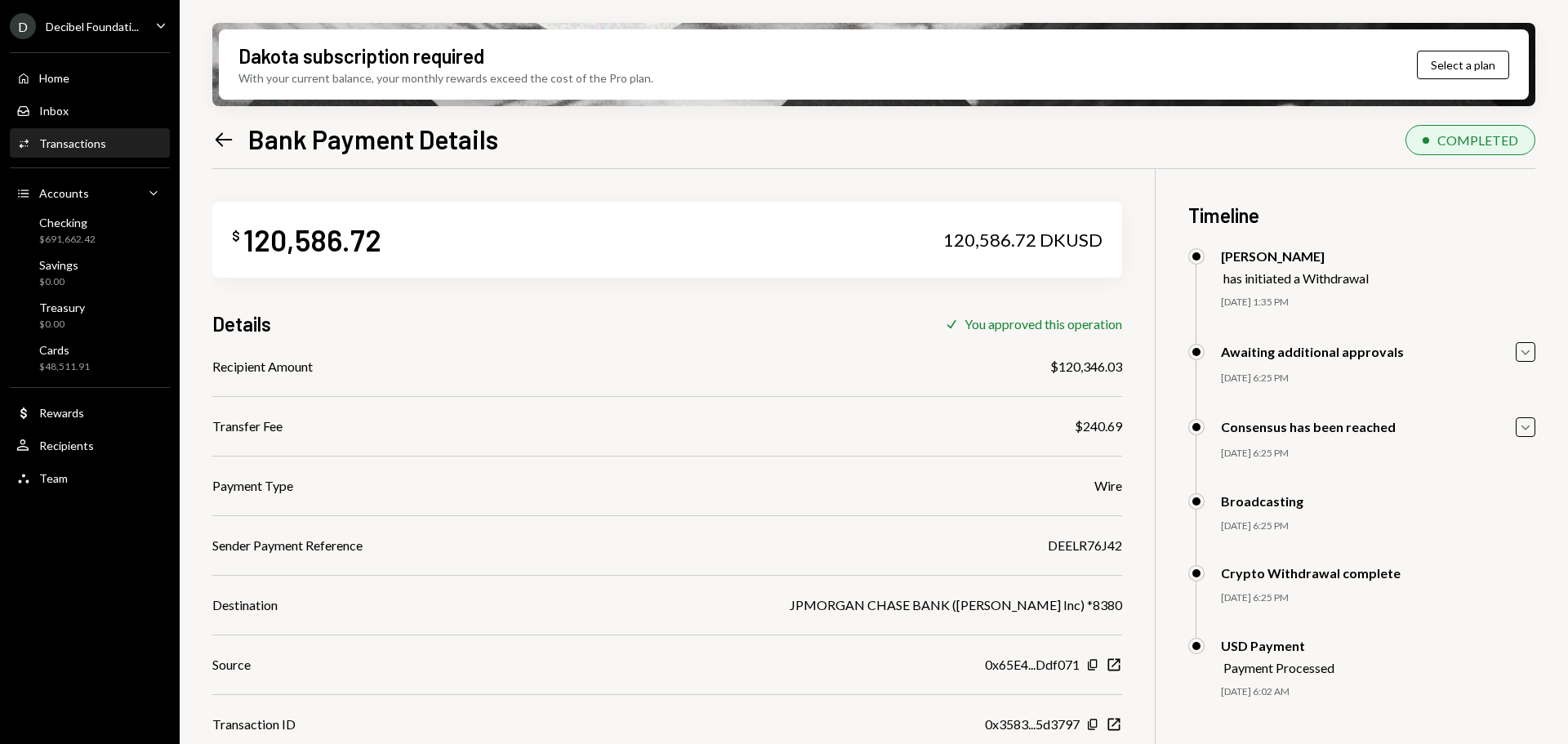
click at [1036, 237] on div "120,586.72 DKUSD" at bounding box center [1023, 239] width 159 height 23
click at [233, 135] on icon "Left Arrow" at bounding box center [223, 139] width 23 height 23
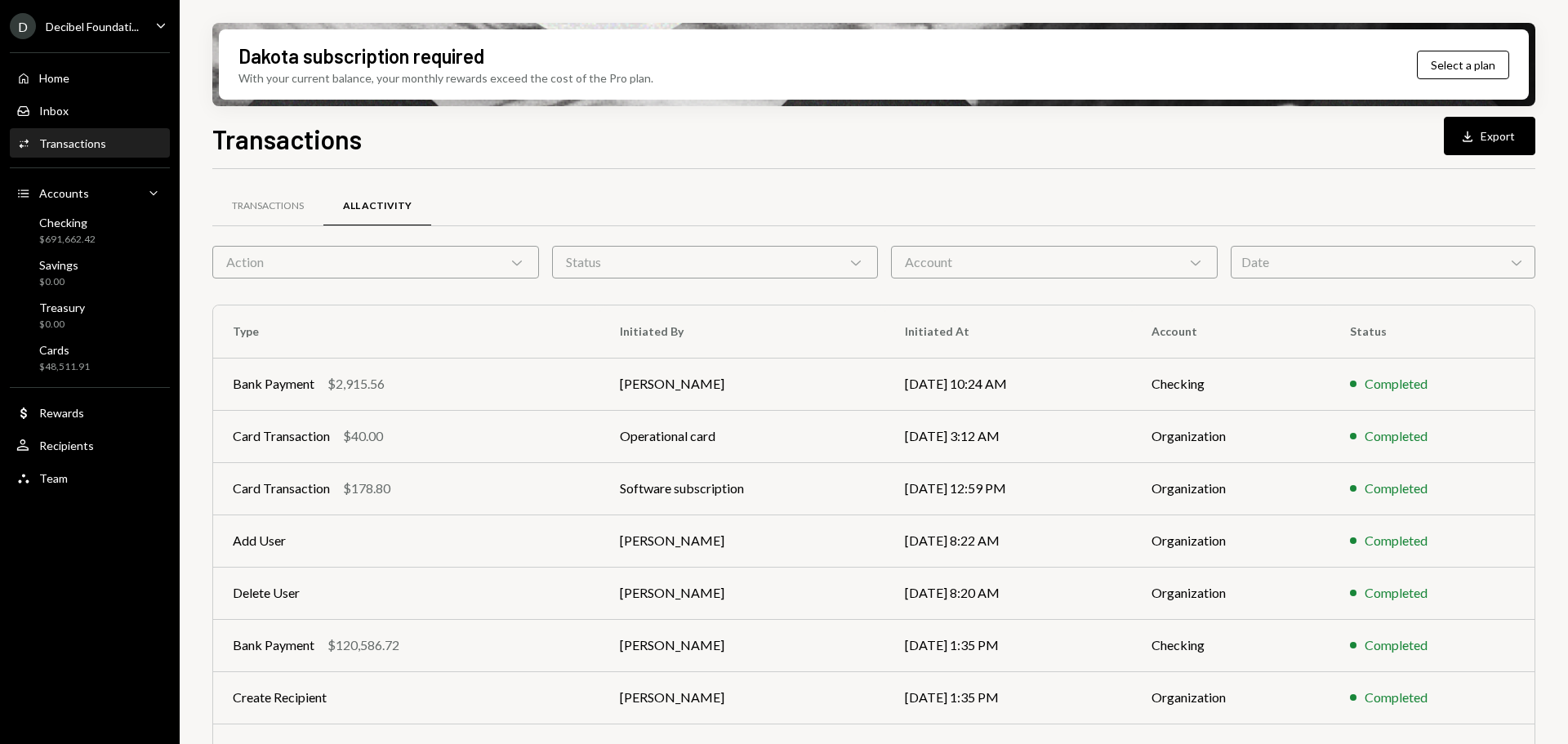
drag, startPoint x: 690, startPoint y: 173, endPoint x: 708, endPoint y: 130, distance: 46.6
click at [690, 172] on div "Transactions All Activity Action Chevron Down Status Chevron Down Account Chevr…" at bounding box center [873, 558] width 1323 height 780
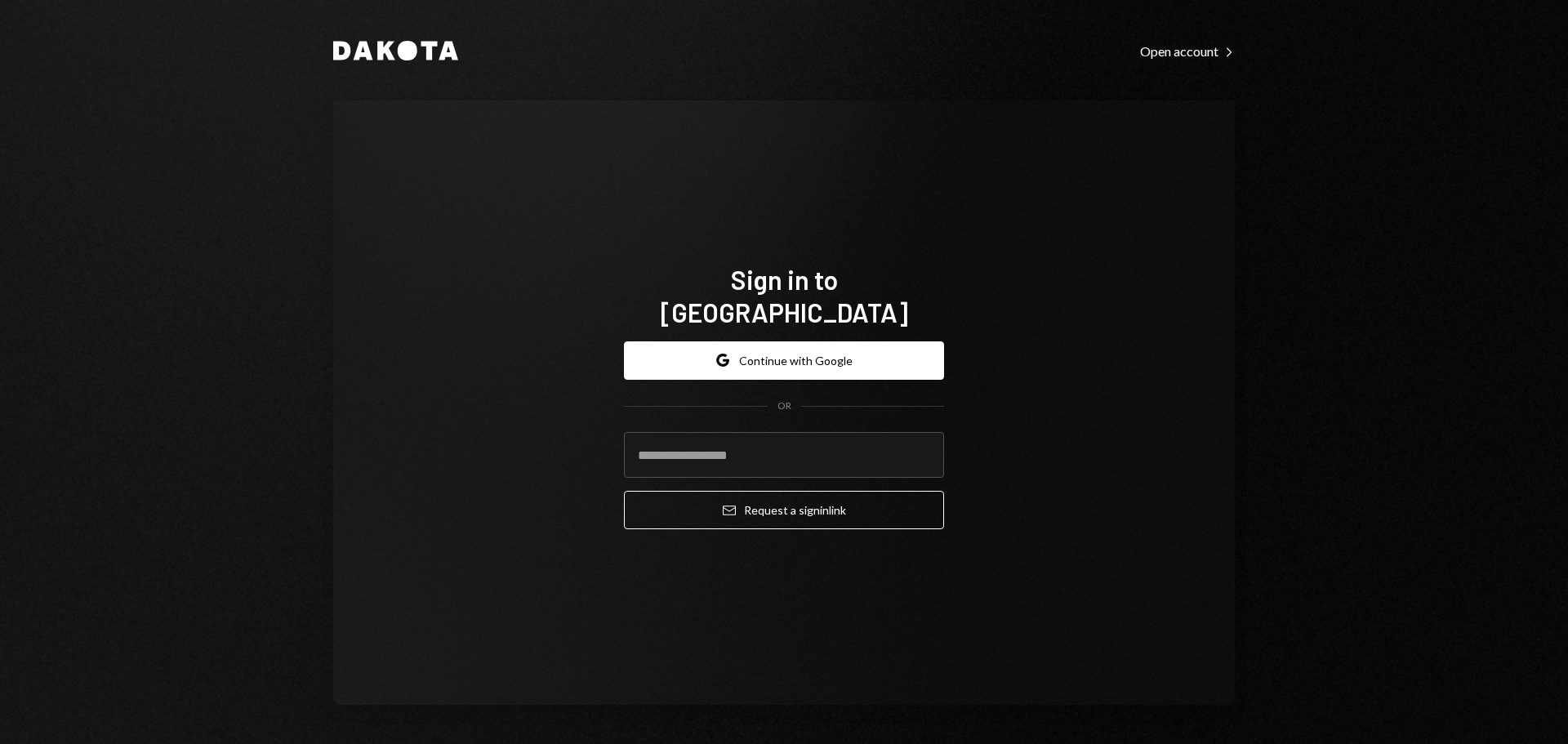
drag, startPoint x: 1153, startPoint y: 506, endPoint x: 925, endPoint y: 470, distance: 230.8
click at [1153, 506] on div "Sign in to Dakota Google Continue with Google OR Email Request a sign in link" at bounding box center [784, 402] width 902 height 604
click at [791, 342] on button "Google Continue with Google" at bounding box center [784, 360] width 320 height 38
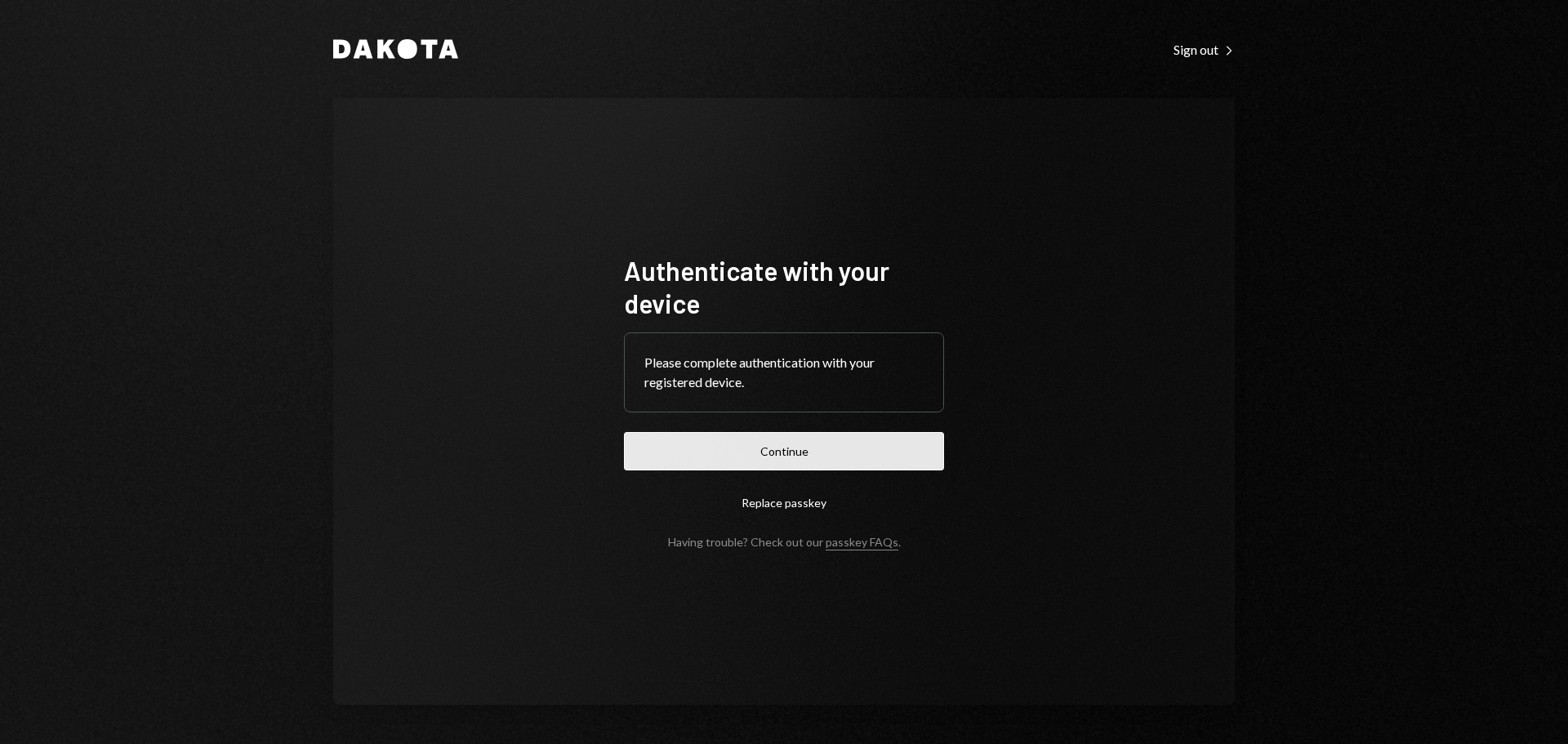
click at [844, 448] on button "Continue" at bounding box center [784, 451] width 320 height 38
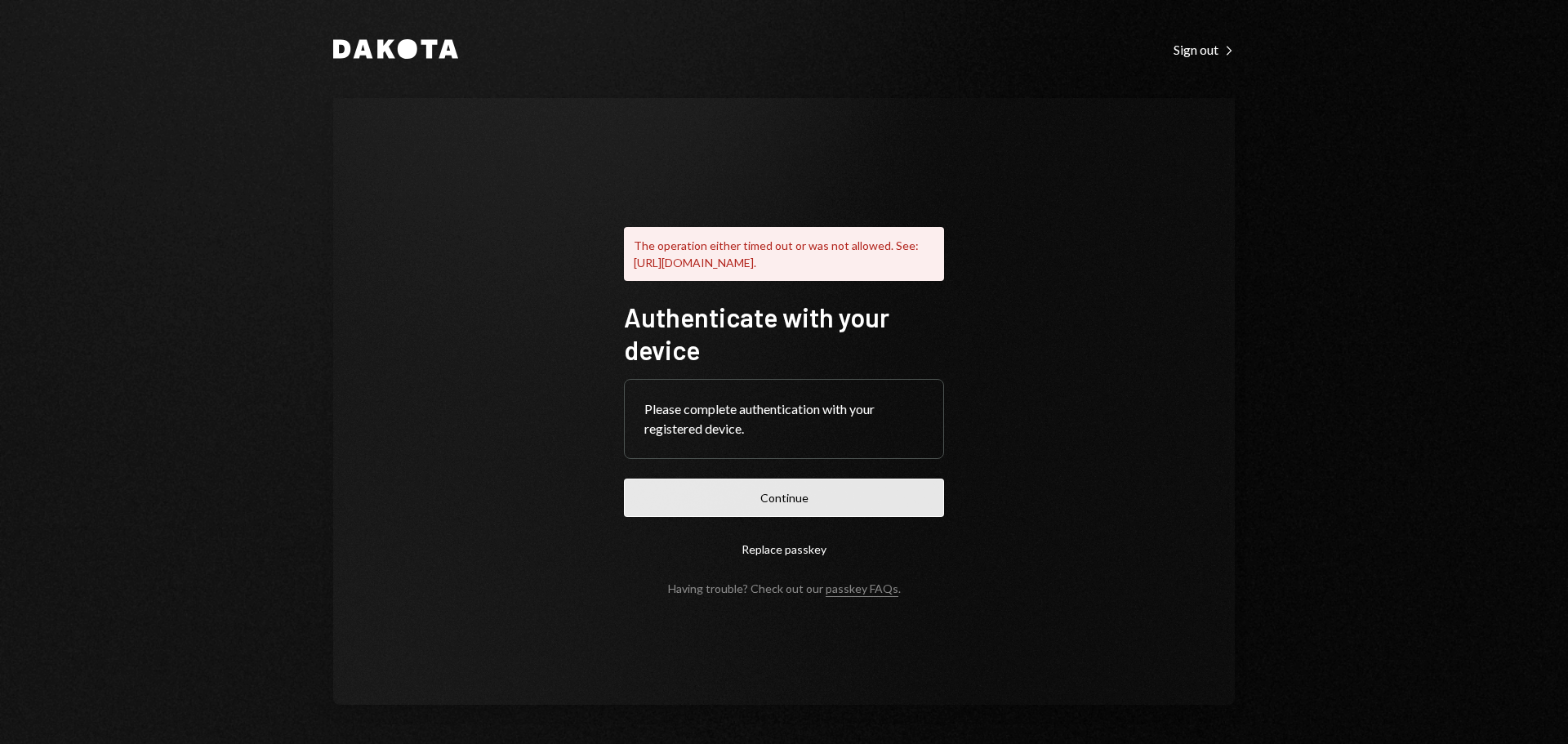
click at [822, 495] on button "Continue" at bounding box center [784, 498] width 320 height 38
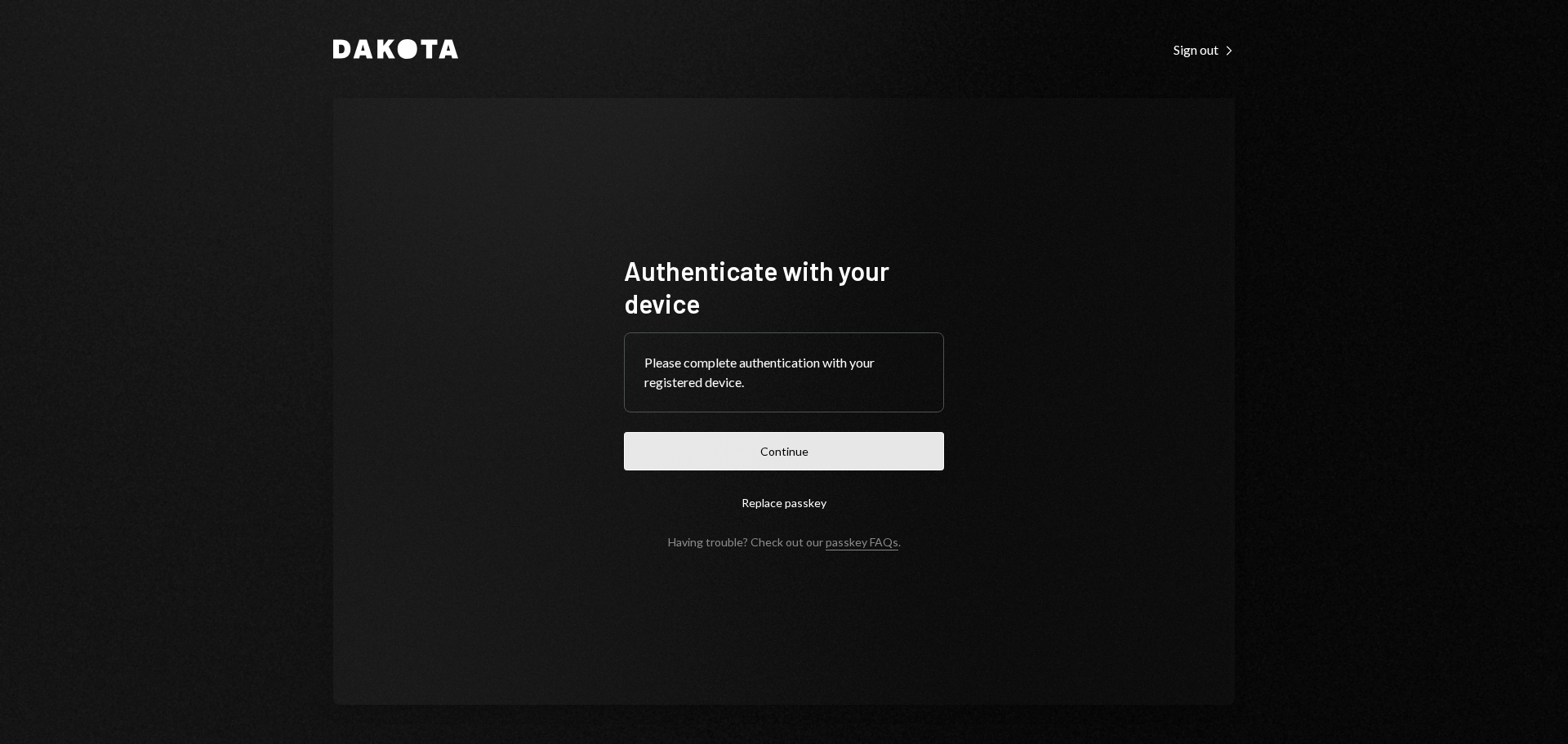
click at [775, 448] on button "Continue" at bounding box center [784, 451] width 320 height 38
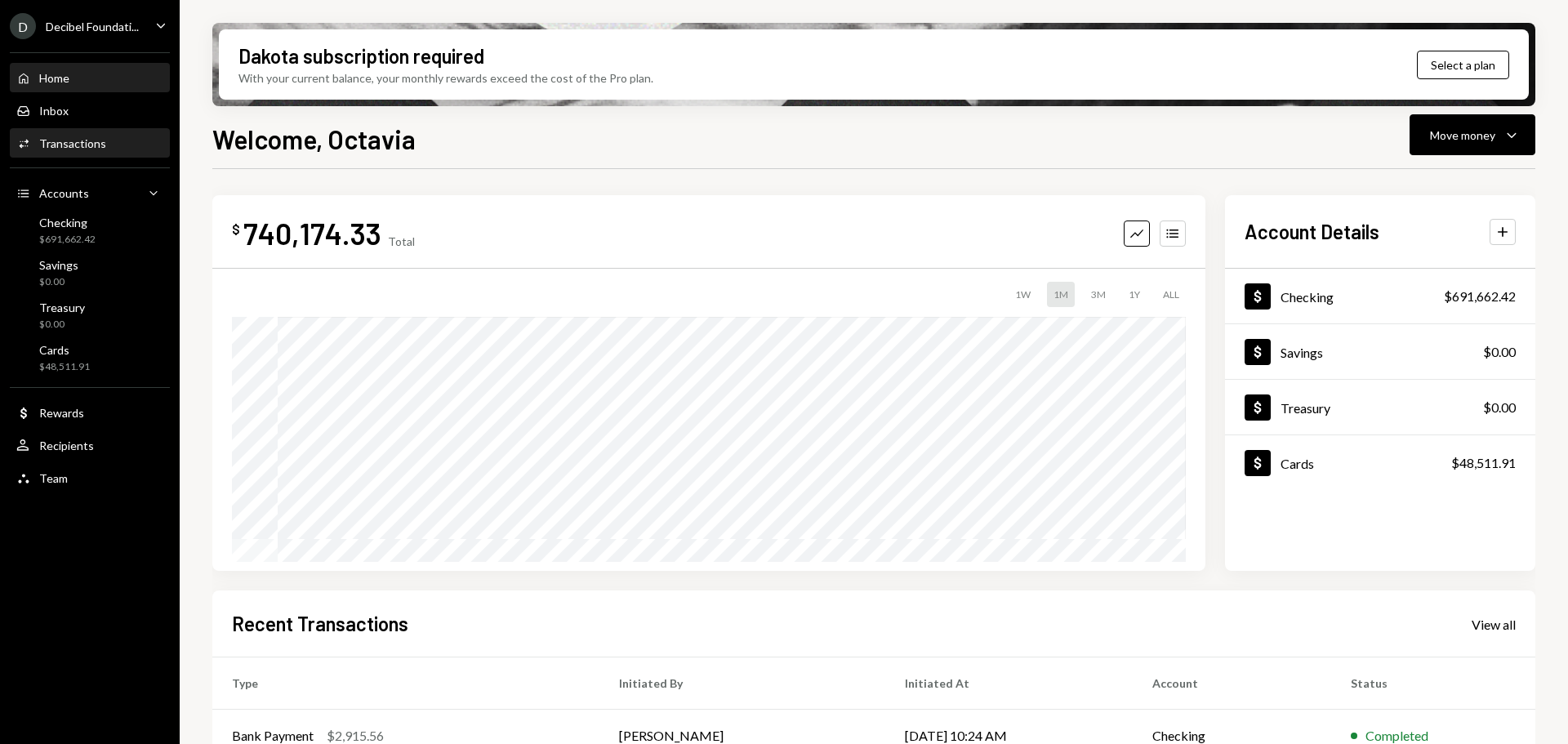
click at [93, 138] on div "Transactions" at bounding box center [72, 143] width 67 height 14
